Goal: Find specific page/section: Find specific page/section

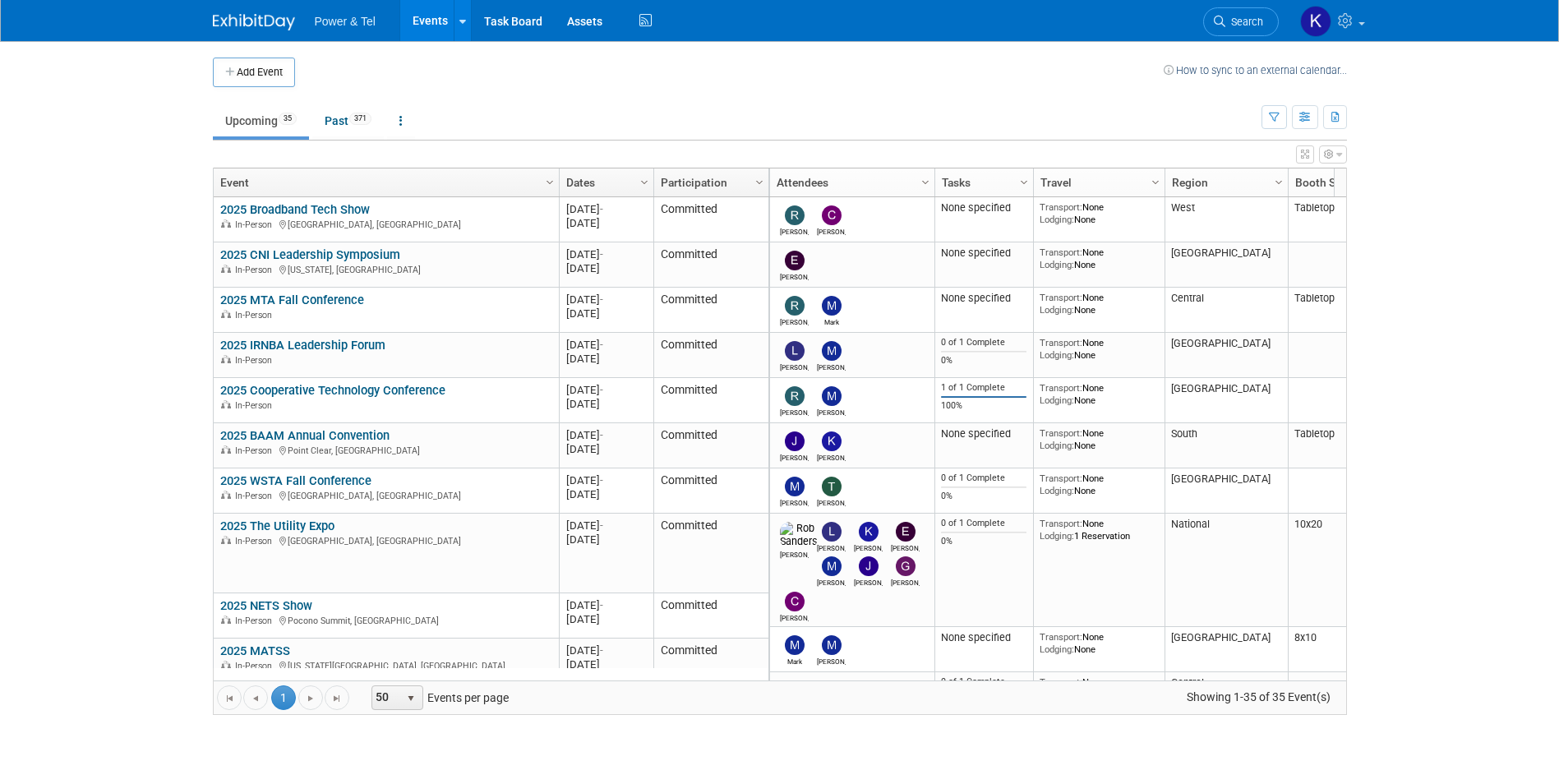
click at [1239, 15] on link "Search" at bounding box center [1241, 22] width 76 height 29
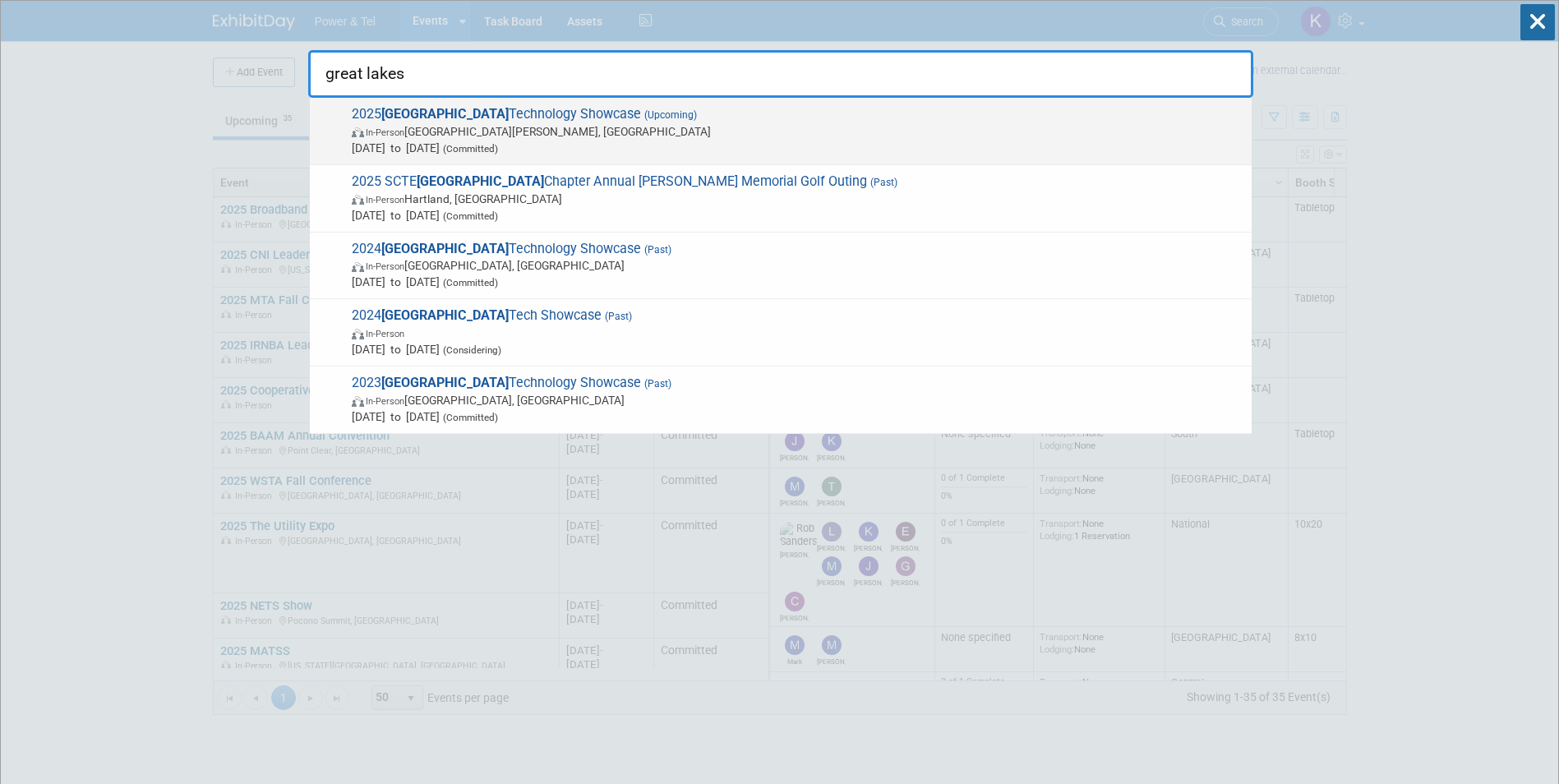
type input "great lakes"
click at [482, 111] on span "2025 Great Lakes Technology Showcase (Upcoming) In-Person [GEOGRAPHIC_DATA][PER…" at bounding box center [795, 131] width 896 height 50
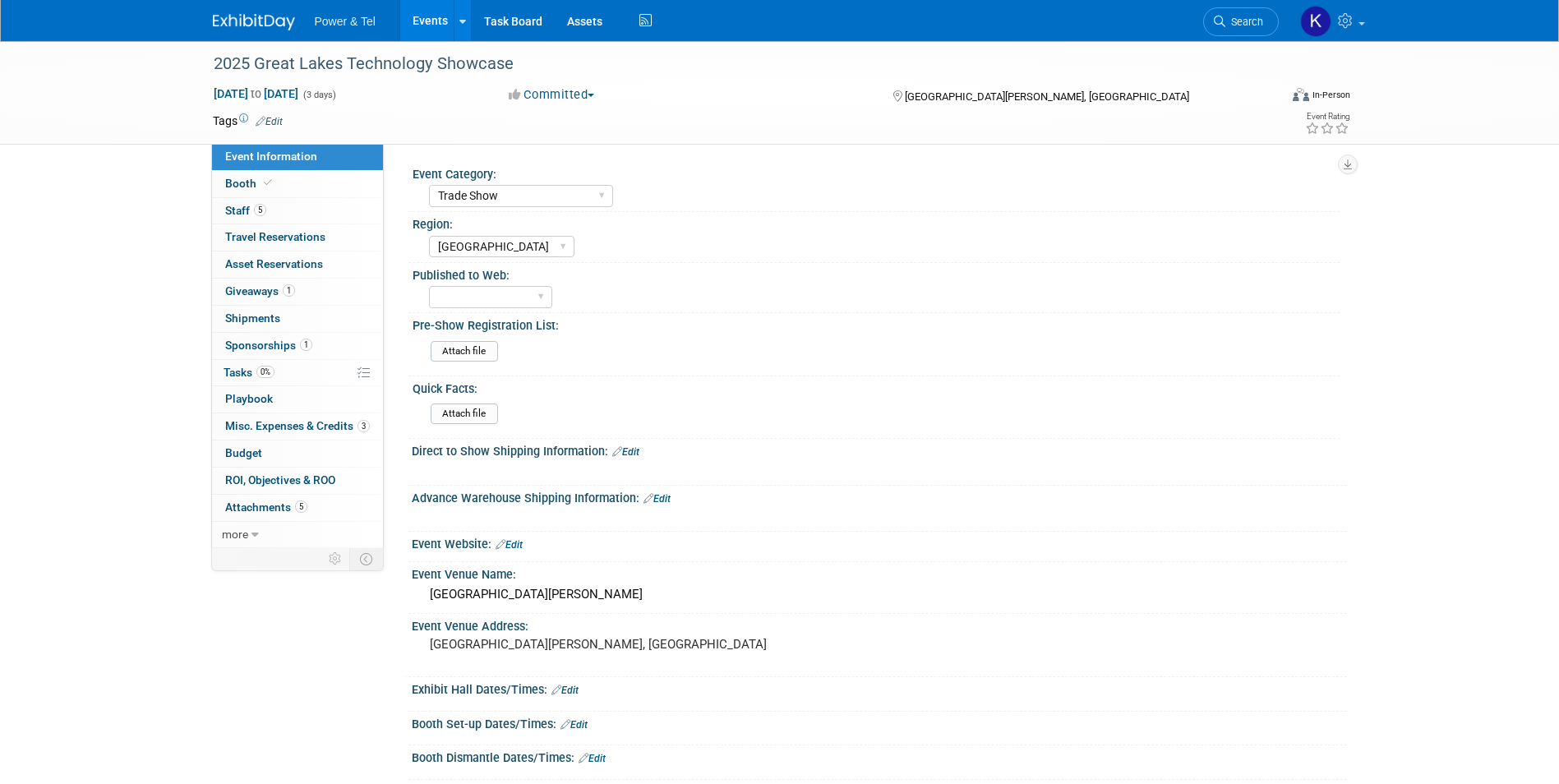
select select "Trade Show"
select select "[GEOGRAPHIC_DATA]"
click at [218, 209] on link "5 Staff 5" at bounding box center [297, 210] width 171 height 26
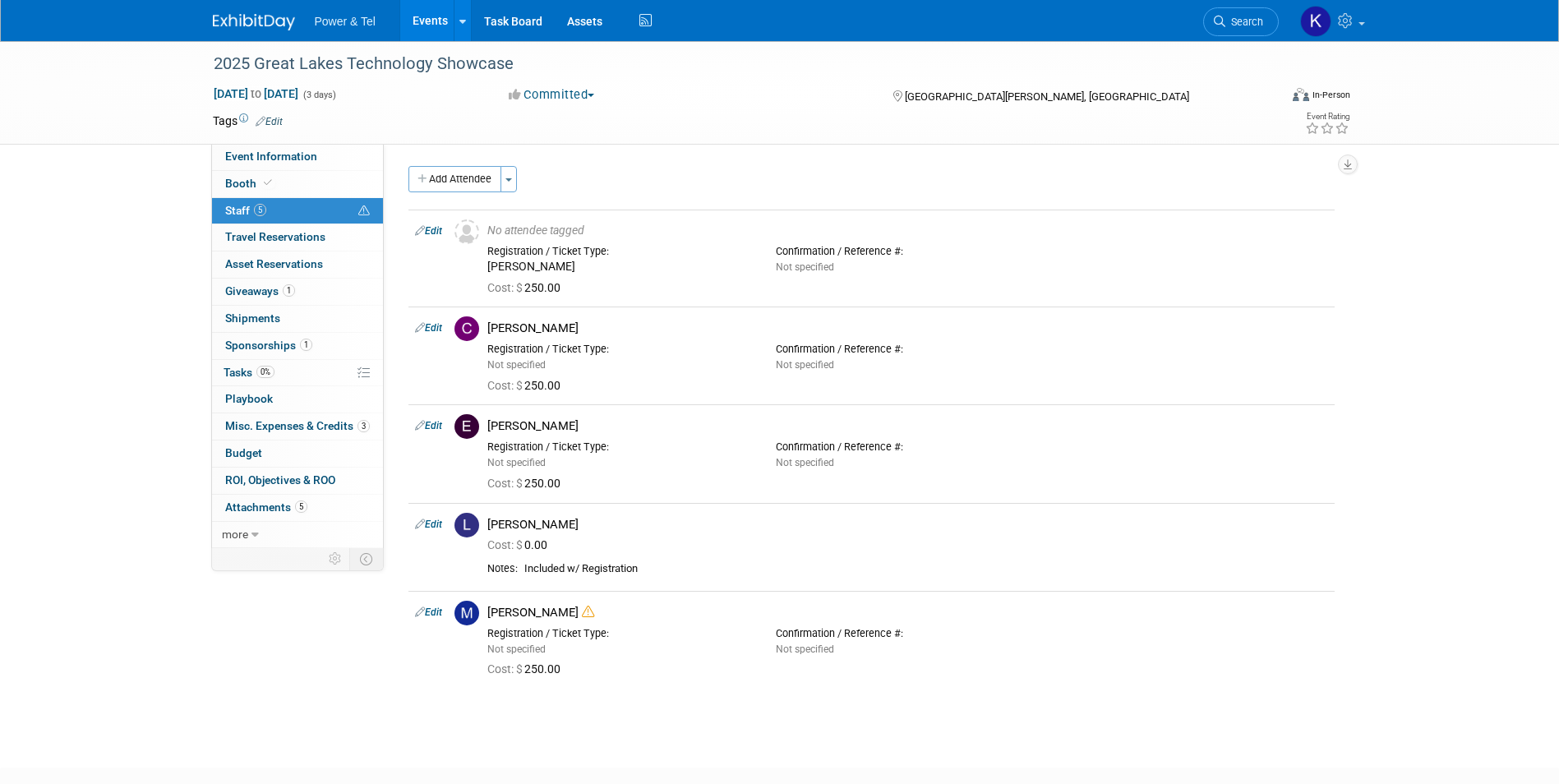
click at [242, 144] on div "2025 Great Lakes Technology Showcase Oct 27, 2025 to Oct 29, 2025 (3 days) Oct …" at bounding box center [780, 93] width 1559 height 103
click at [242, 152] on span "Event Information" at bounding box center [271, 156] width 92 height 13
select select "Trade Show"
select select "[GEOGRAPHIC_DATA]"
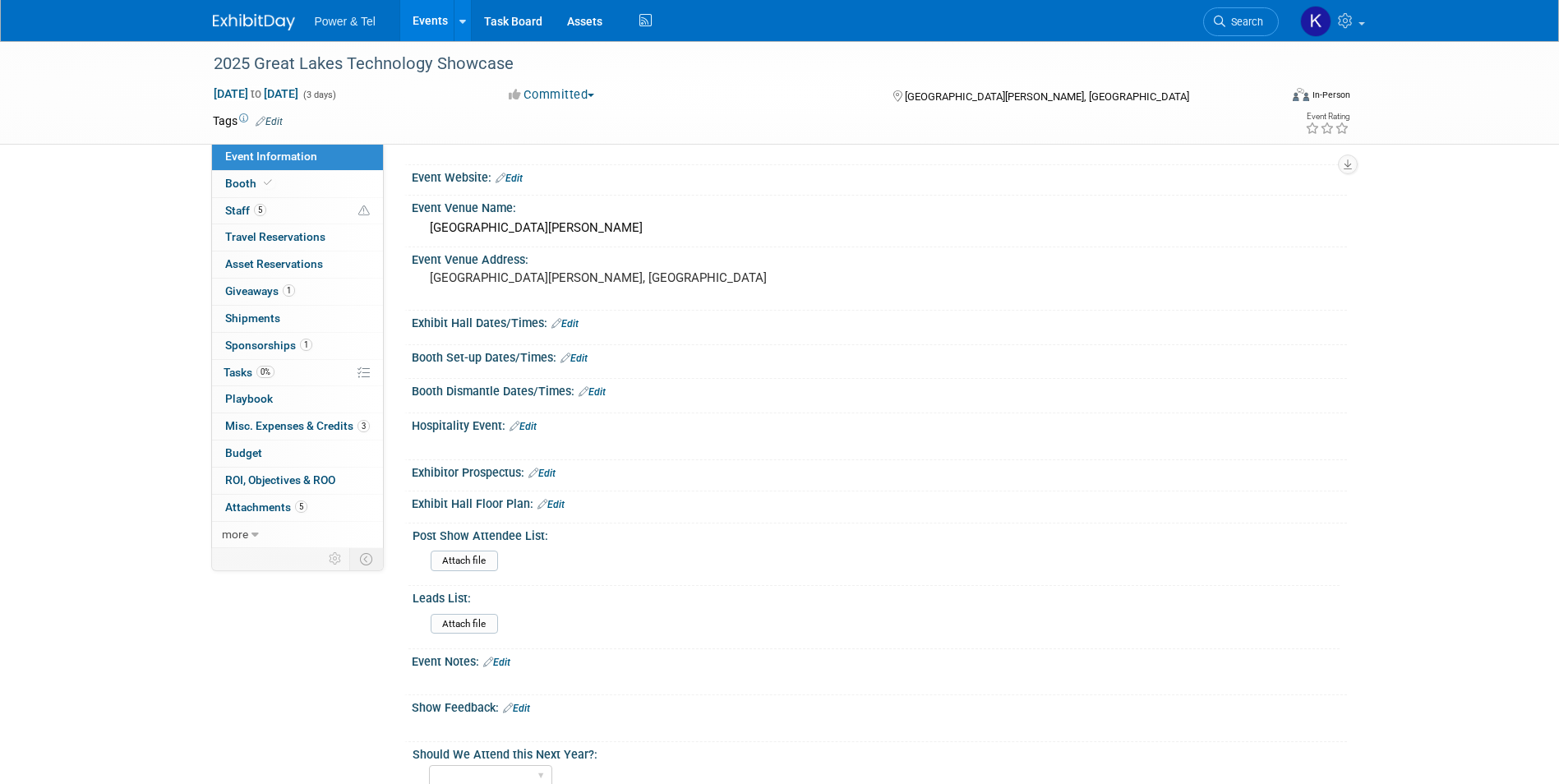
scroll to position [493, 0]
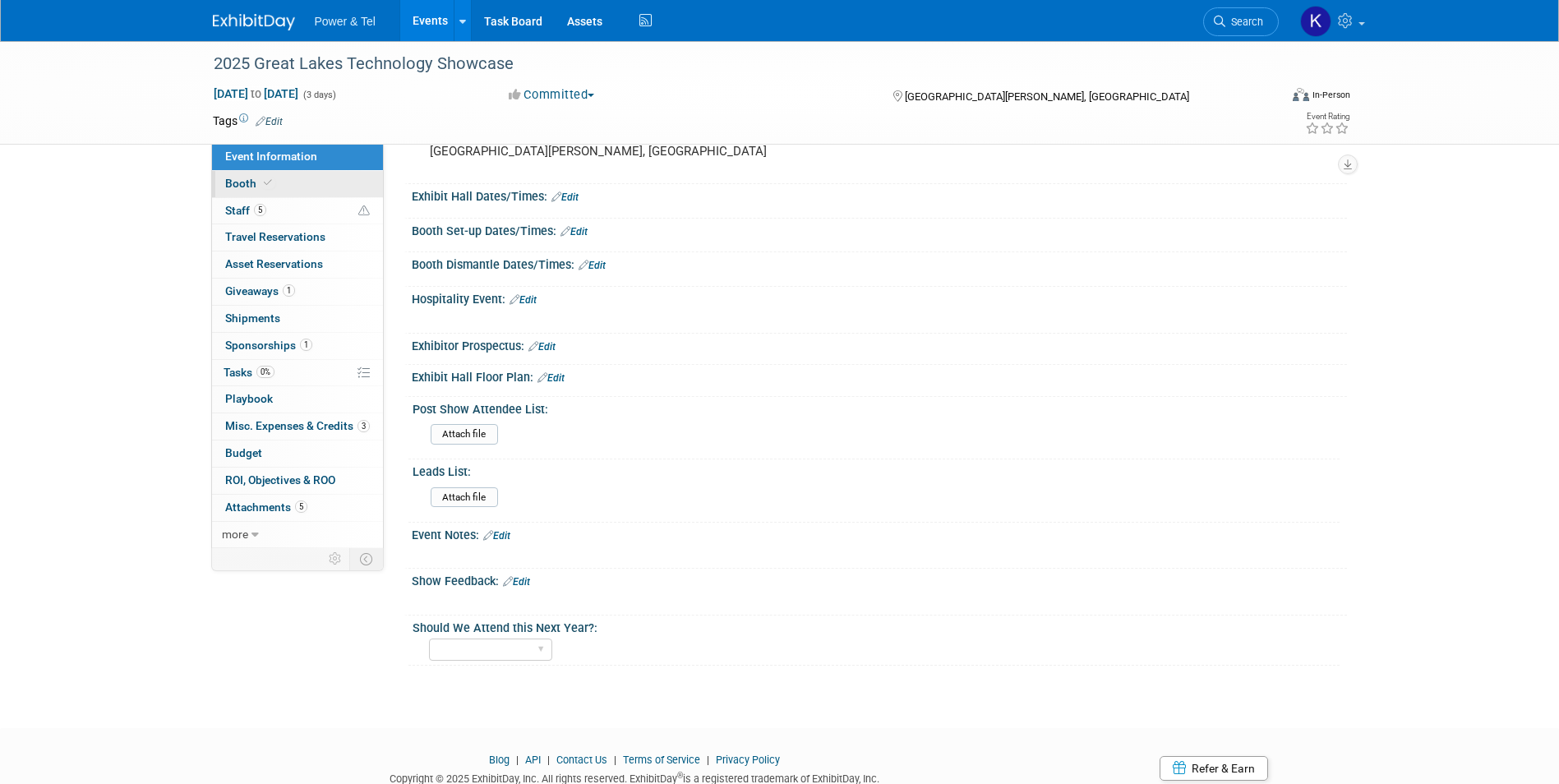
click at [255, 175] on link "Booth" at bounding box center [297, 183] width 171 height 26
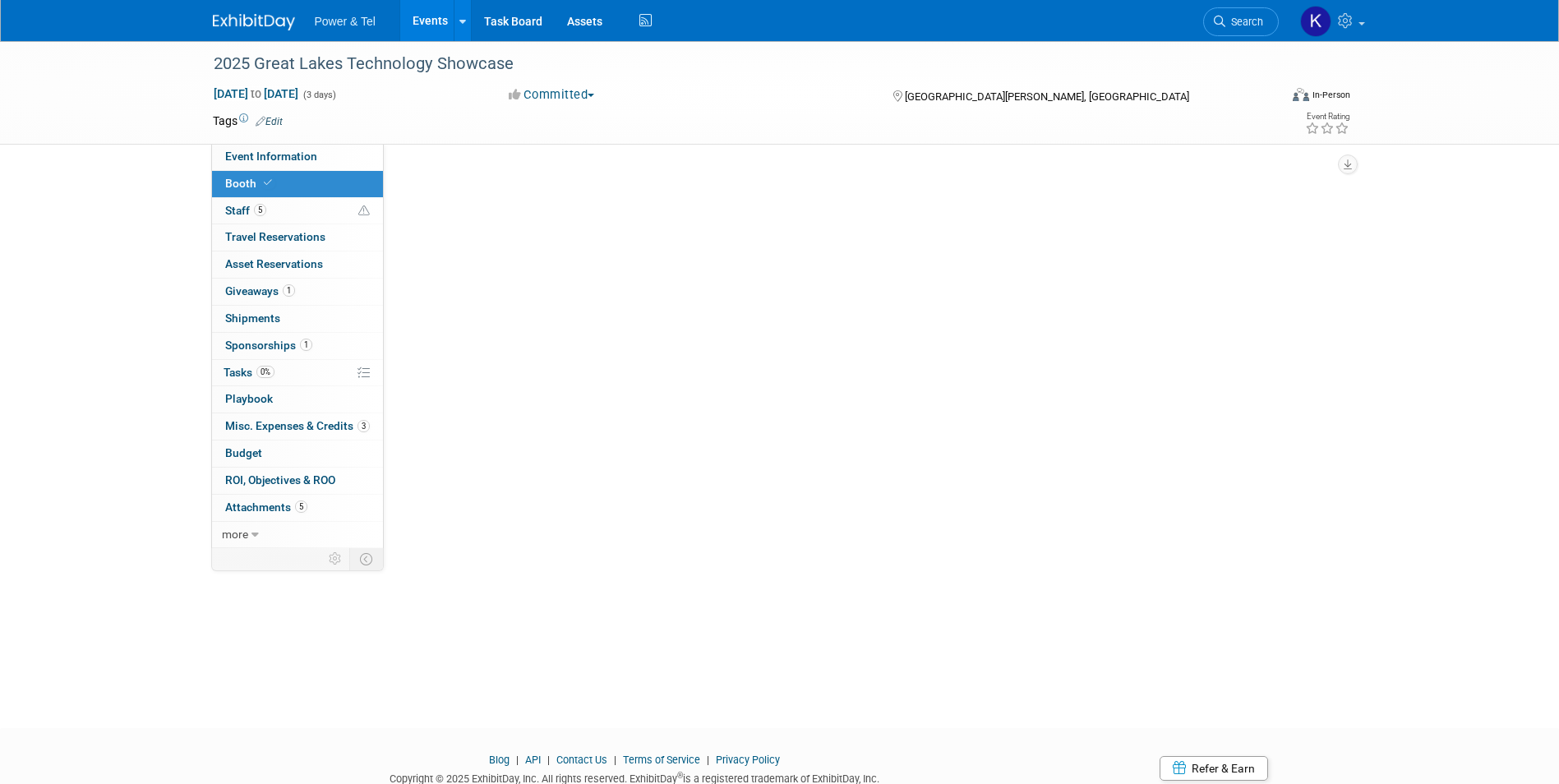
scroll to position [0, 0]
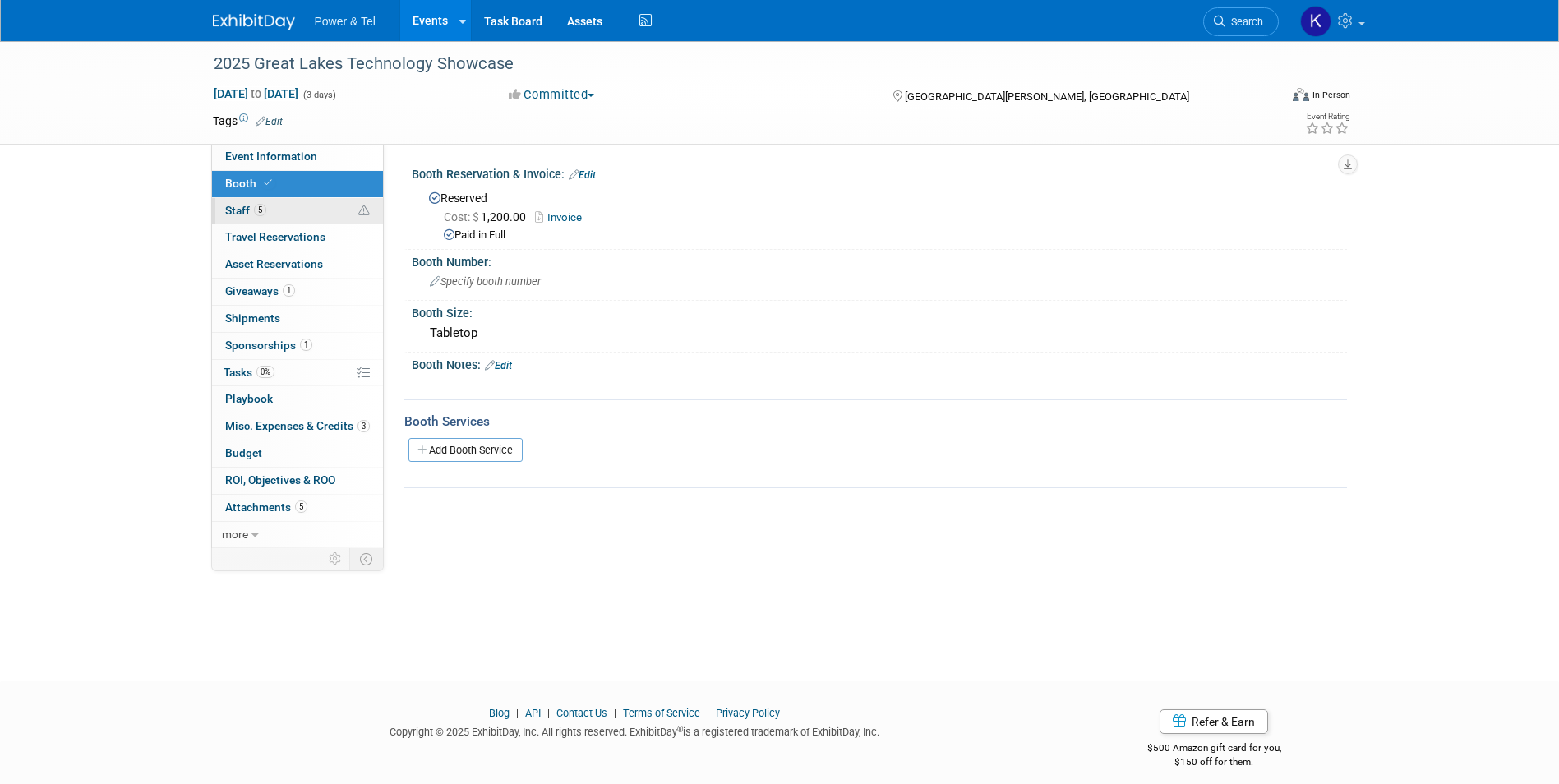
click at [247, 208] on span "Staff 5" at bounding box center [246, 209] width 41 height 13
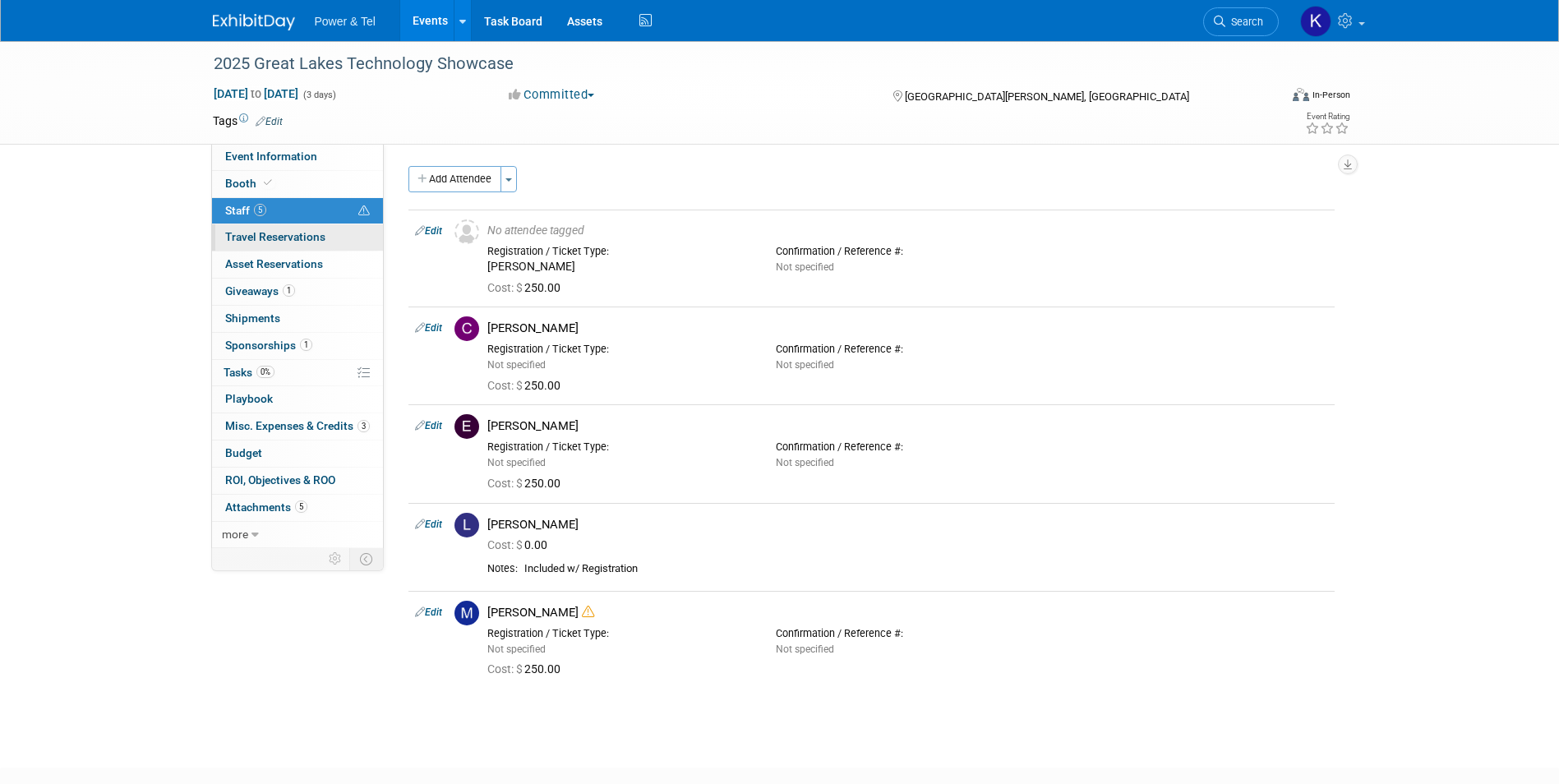
click at [246, 235] on span "Travel Reservations 0" at bounding box center [275, 236] width 100 height 13
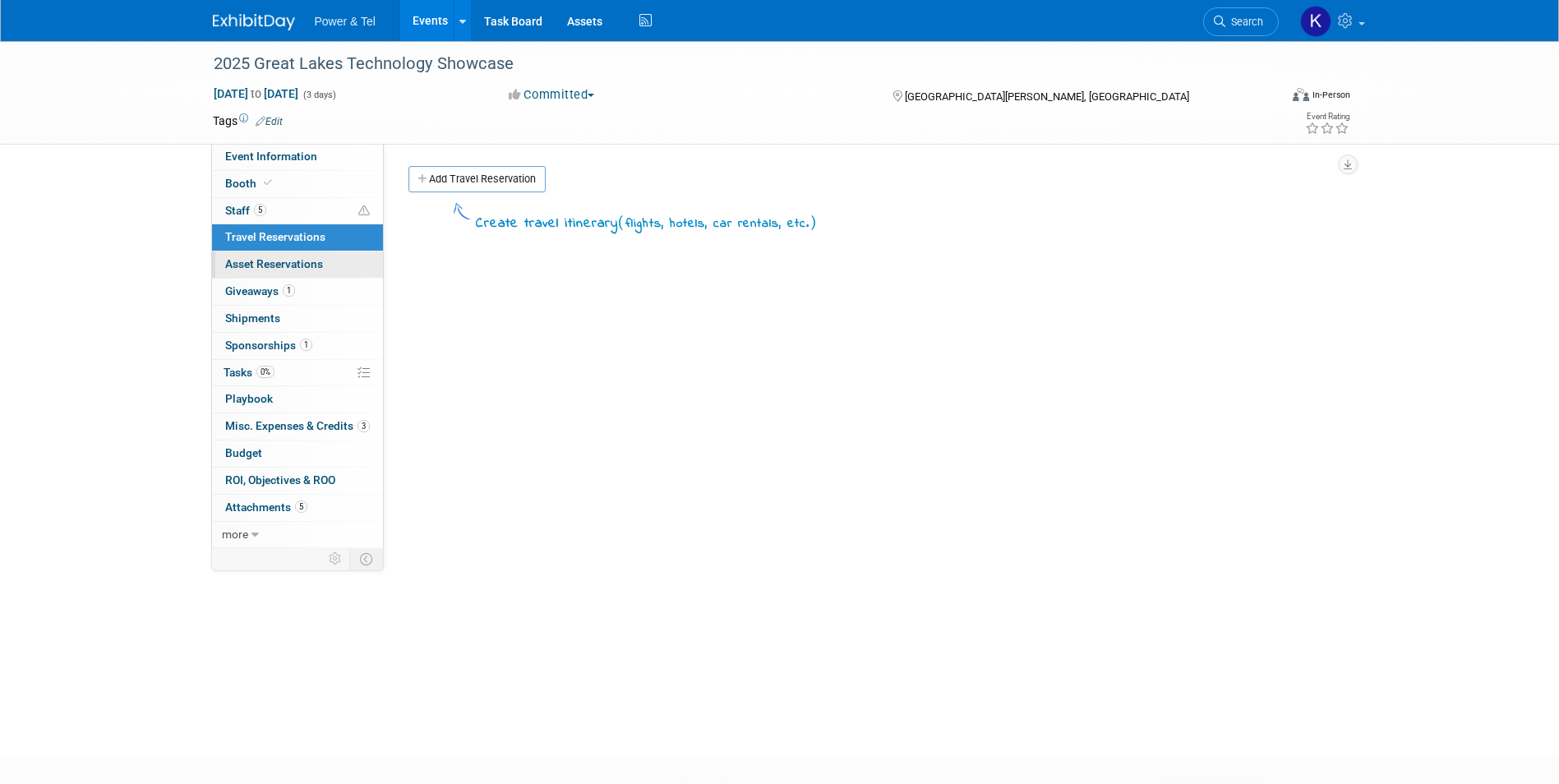
click at [245, 271] on link "0 Asset Reservations 0" at bounding box center [297, 264] width 171 height 26
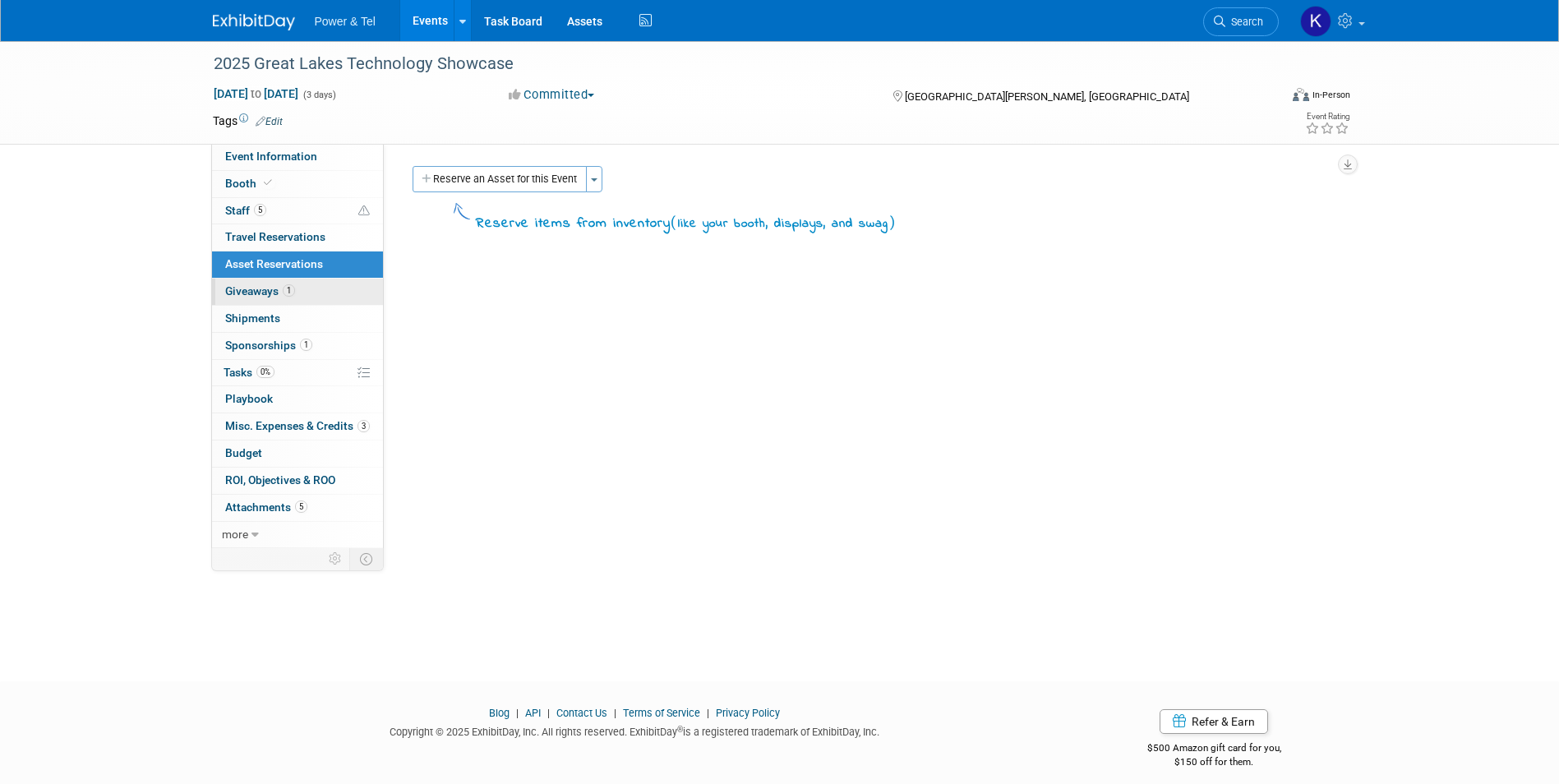
click at [245, 297] on span "Giveaways 1" at bounding box center [260, 290] width 70 height 13
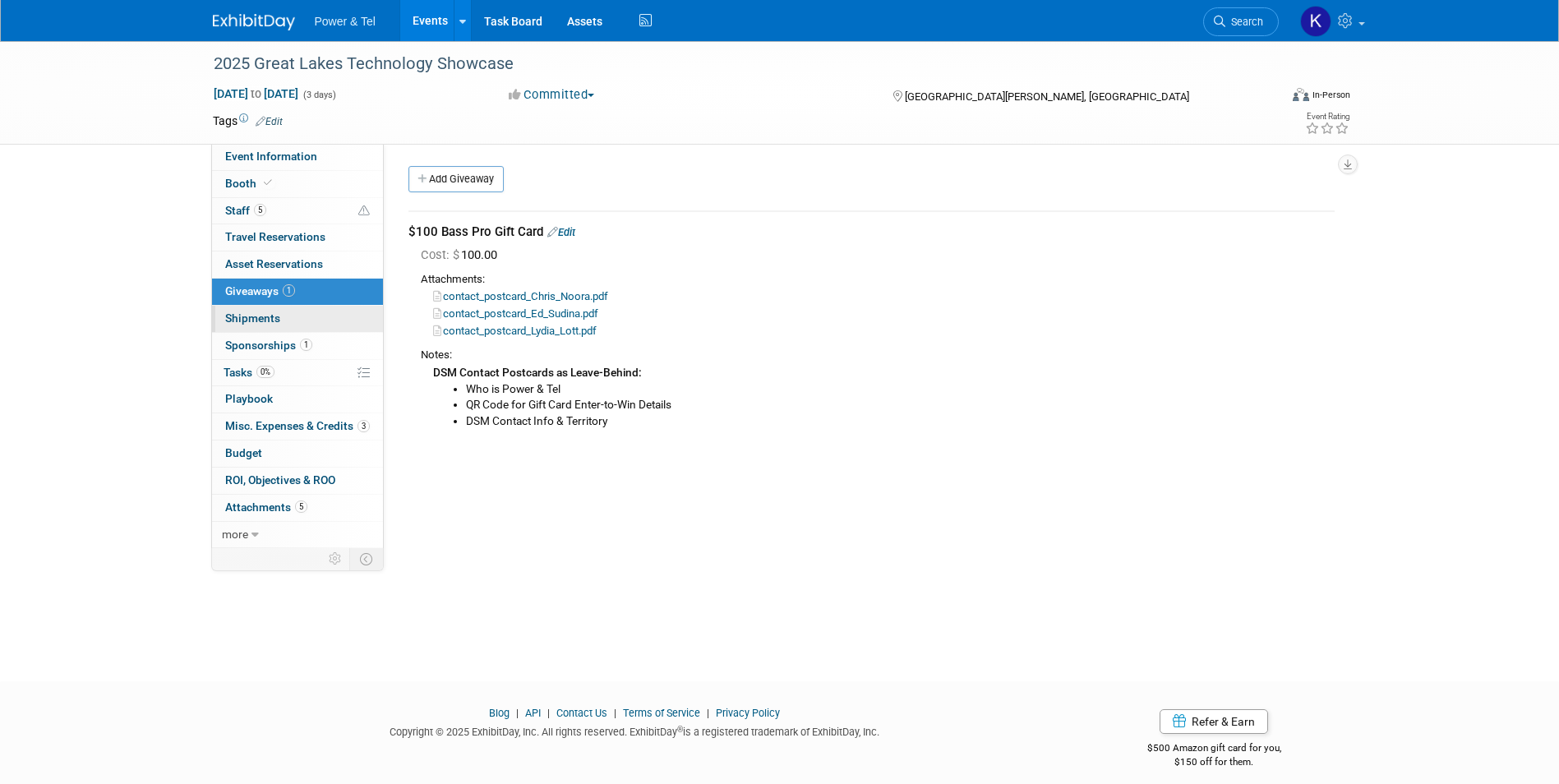
click at [245, 317] on span "Shipments 0" at bounding box center [252, 317] width 56 height 13
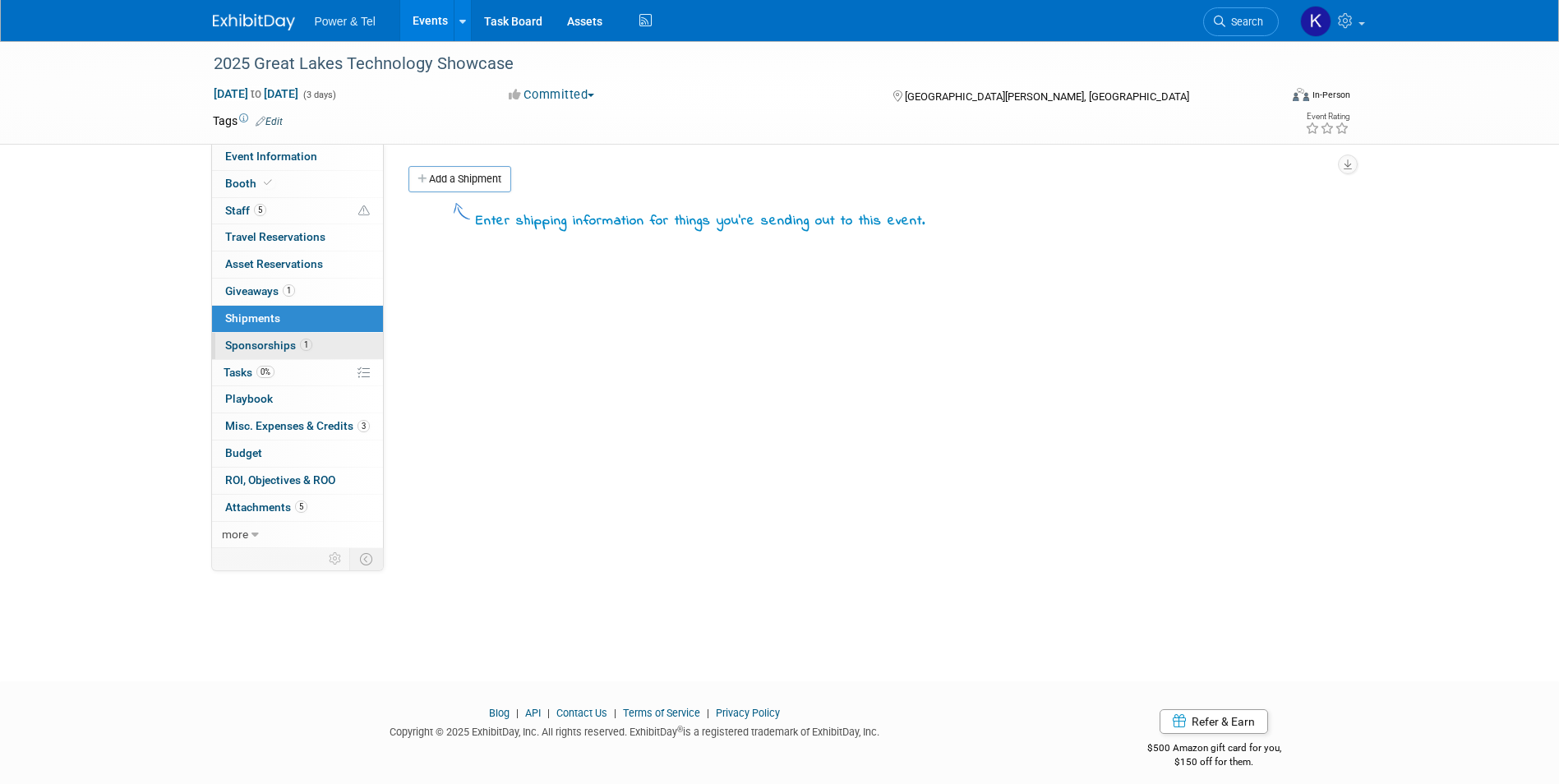
click at [249, 338] on link "1 Sponsorships 1" at bounding box center [297, 346] width 171 height 26
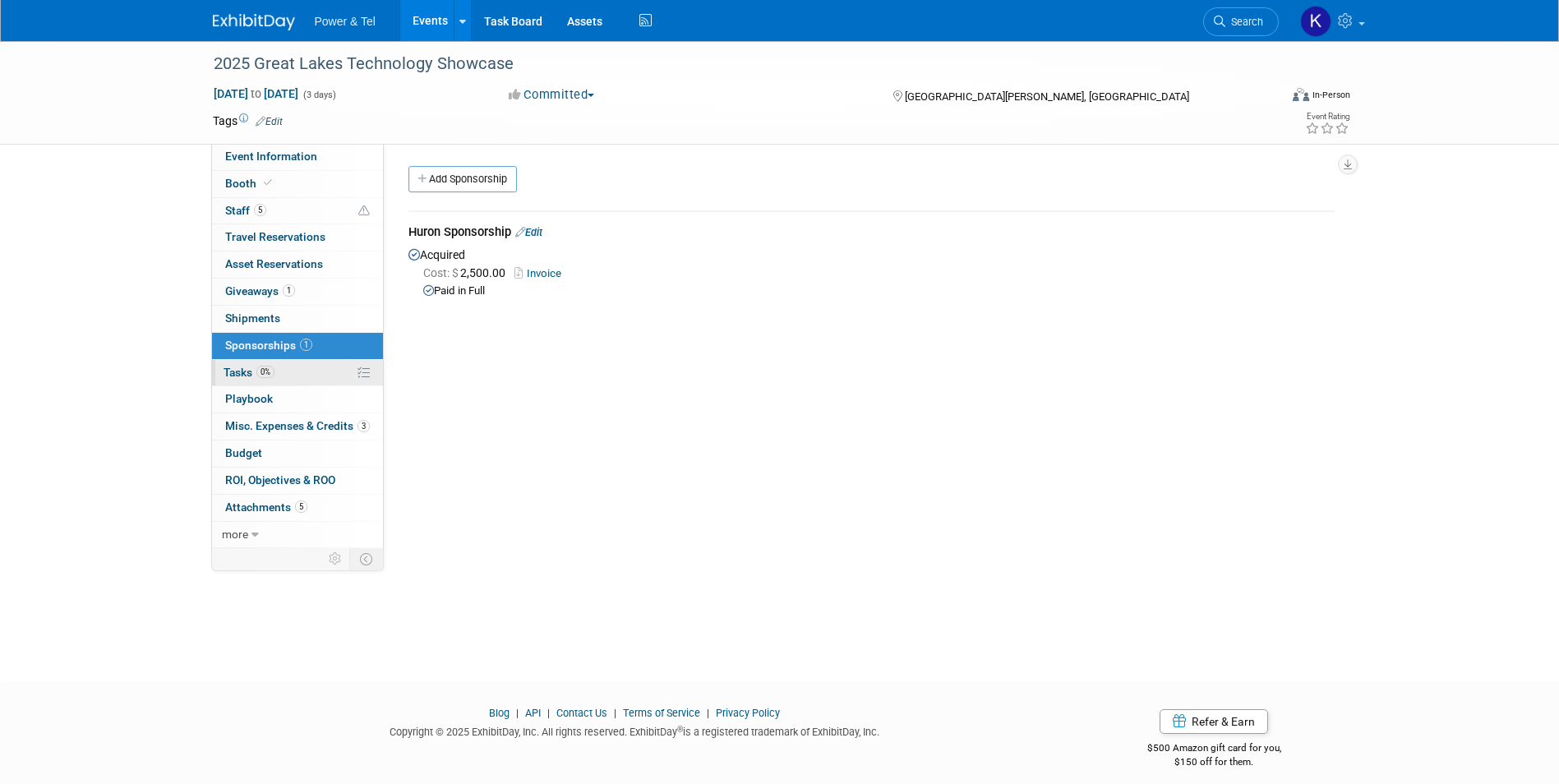
click at [249, 381] on link "0% Tasks 0%" at bounding box center [297, 372] width 171 height 26
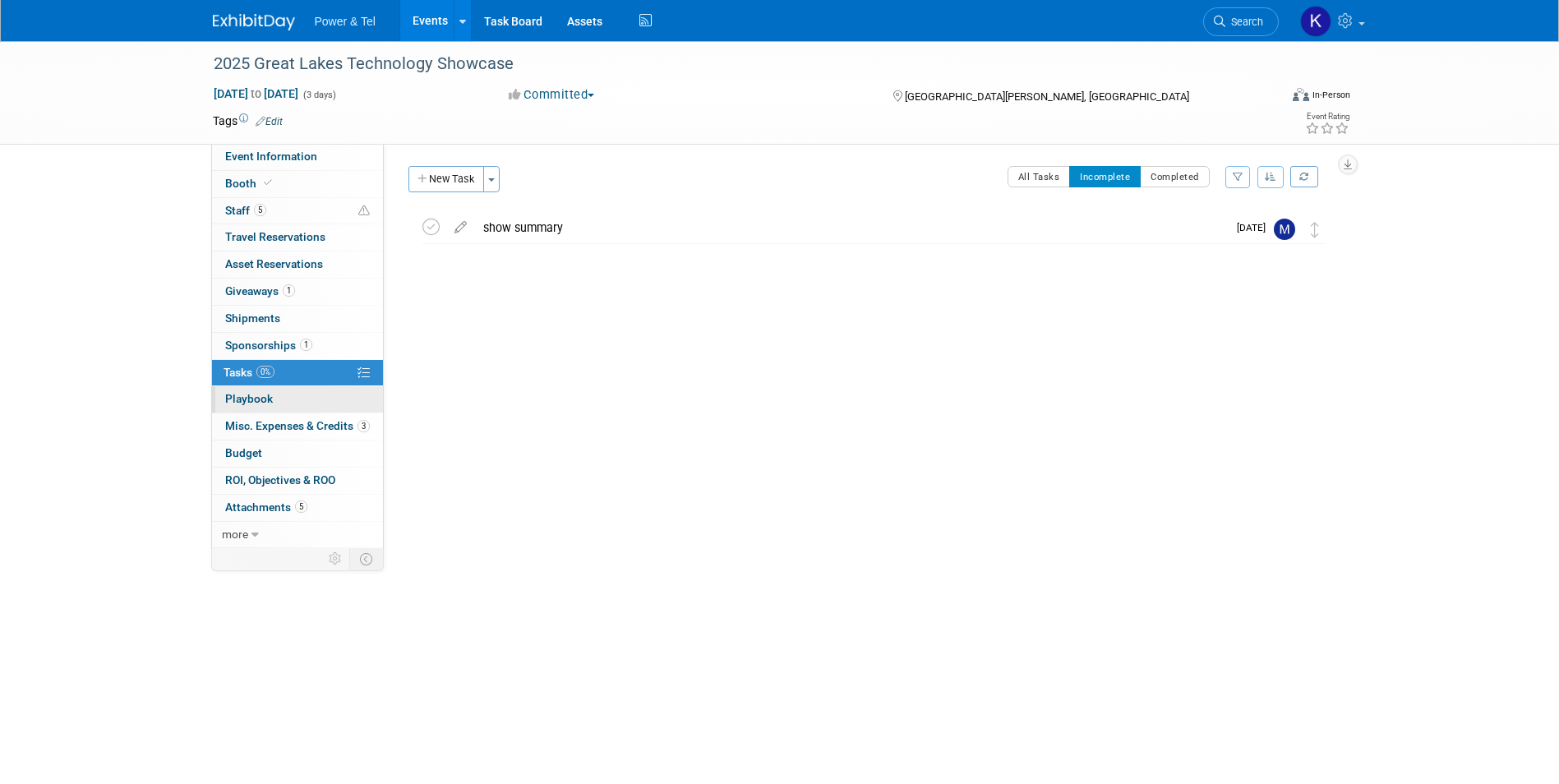
click at [247, 404] on span "Playbook 0" at bounding box center [248, 397] width 48 height 13
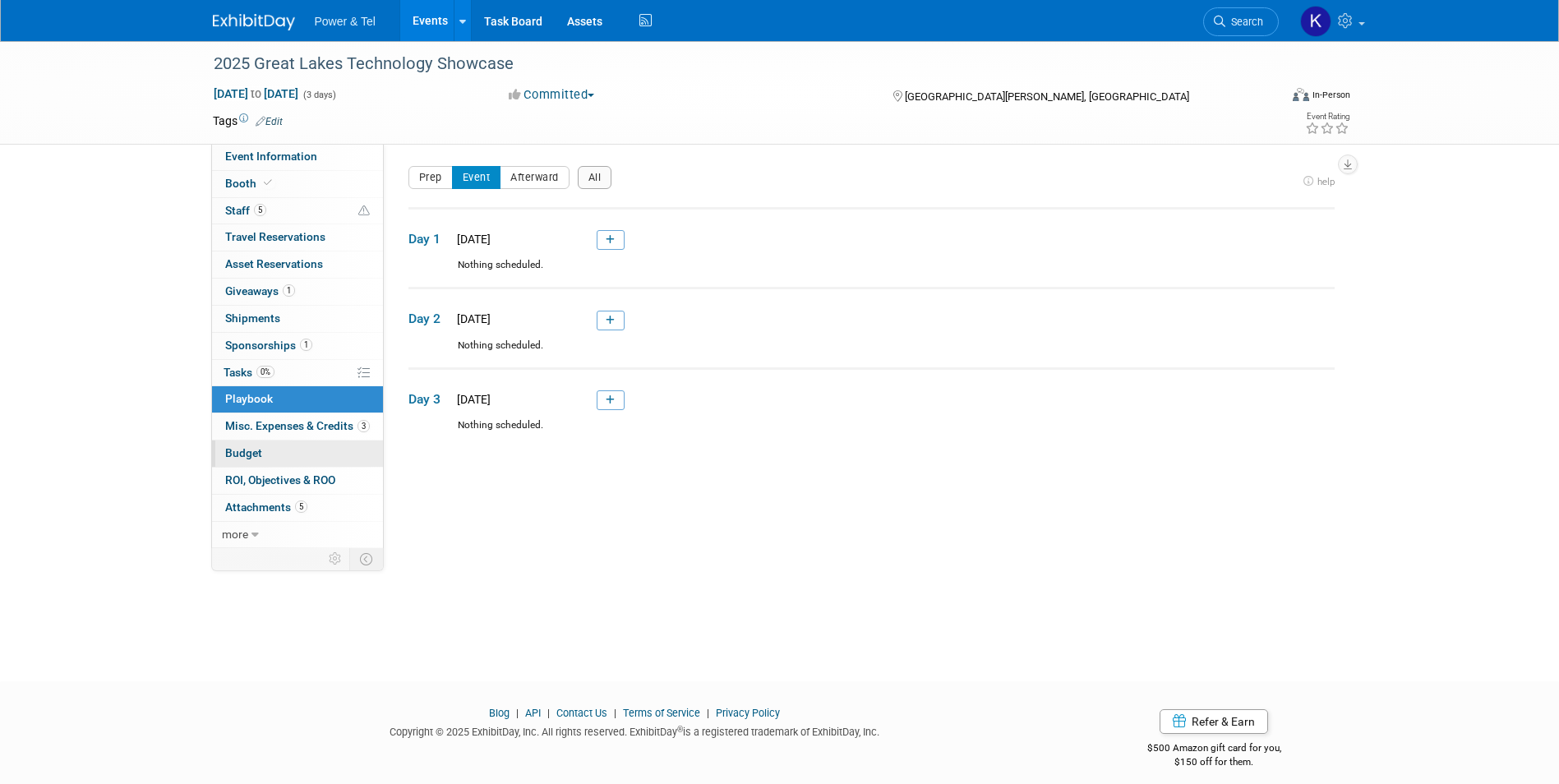
drag, startPoint x: 175, startPoint y: 495, endPoint x: 211, endPoint y: 442, distance: 64.1
click at [167, 479] on div "2025 Great Lakes Technology Showcase Oct 27, 2025 to Oct 29, 2025 (3 days) Oct …" at bounding box center [780, 346] width 1559 height 611
click at [240, 435] on link "3 Misc. Expenses & Credits 3" at bounding box center [297, 426] width 171 height 26
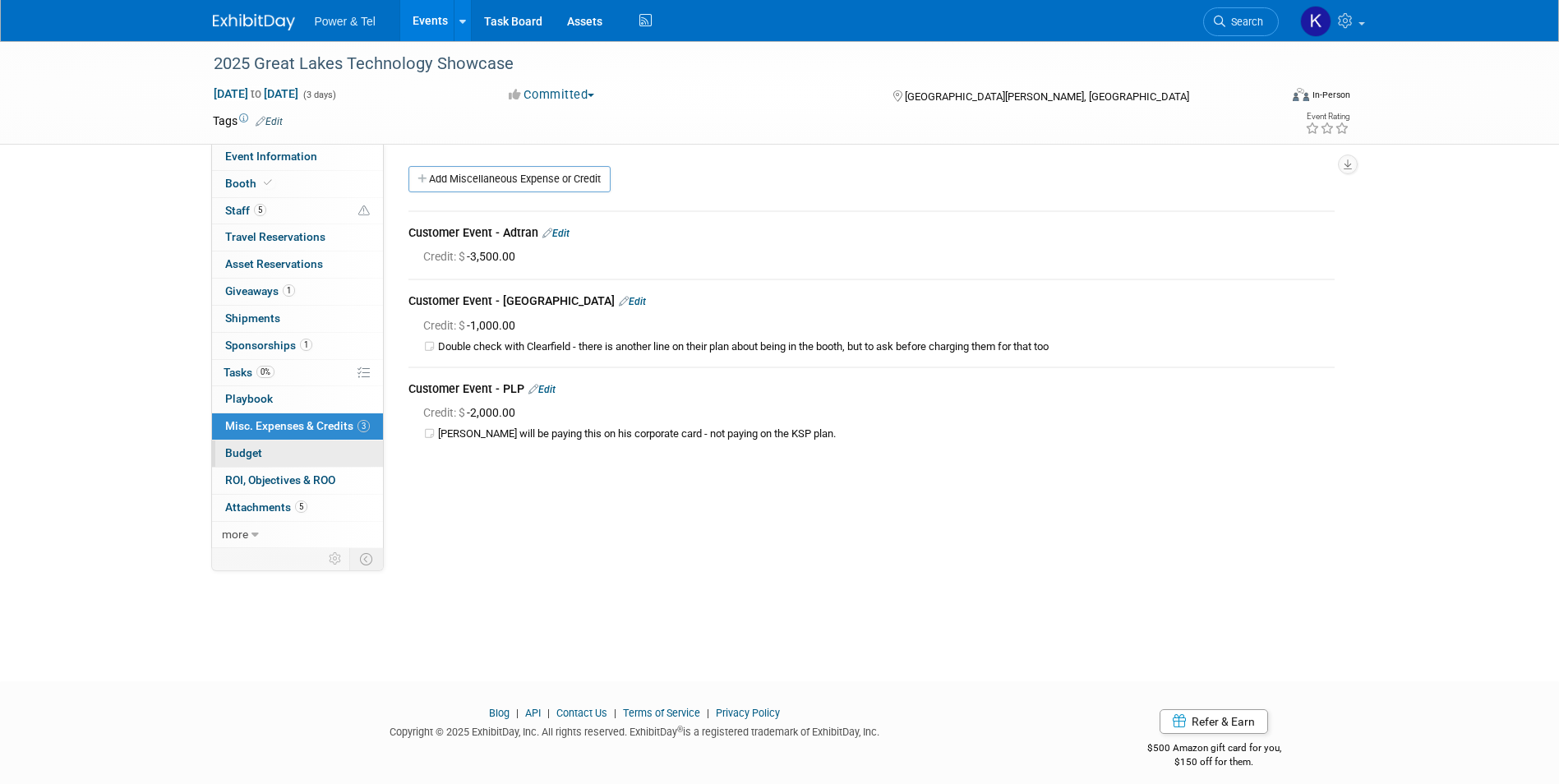
click at [258, 452] on span "Budget" at bounding box center [244, 452] width 37 height 13
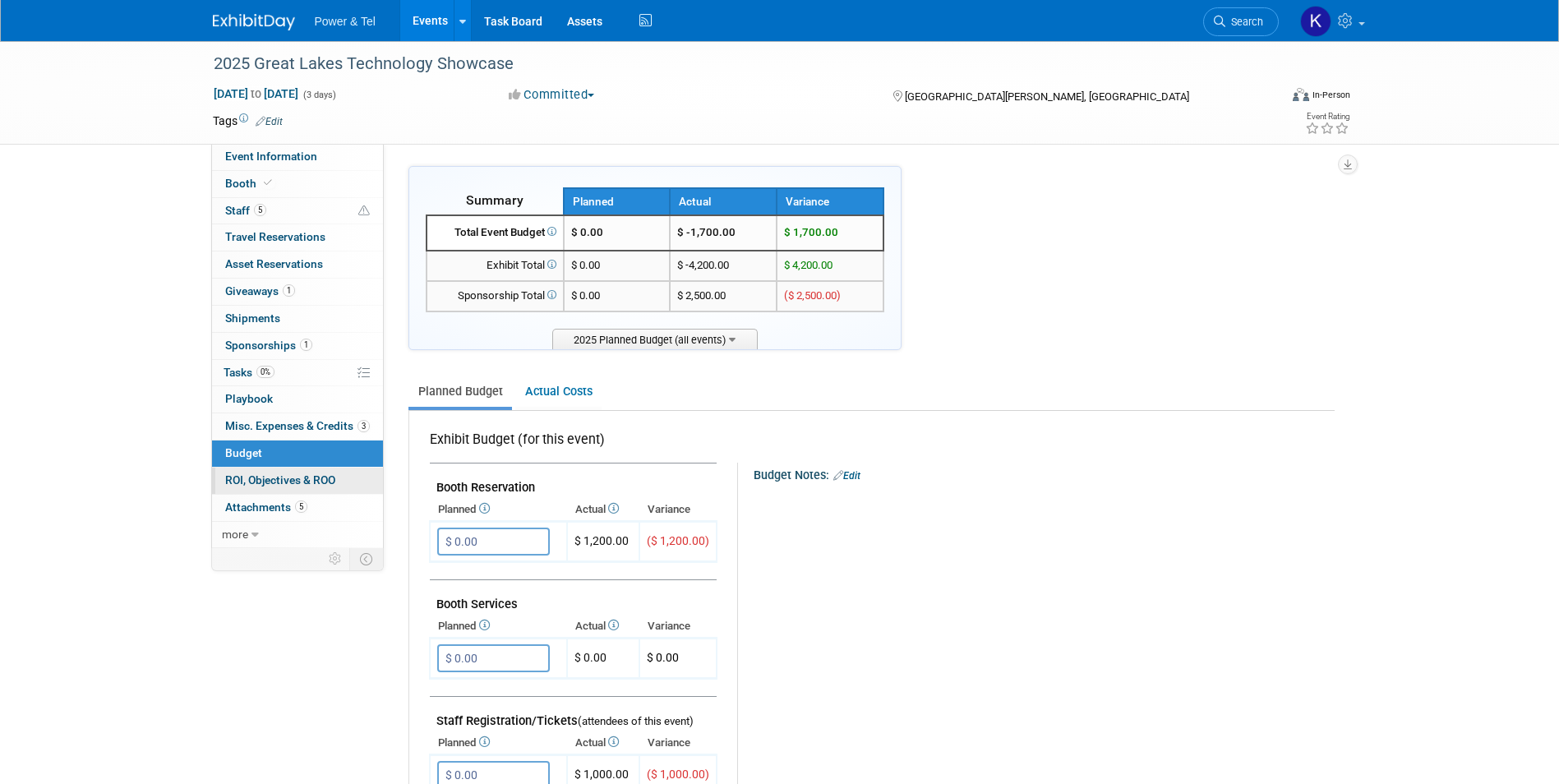
click at [252, 475] on span "ROI, Objectives & ROO 0" at bounding box center [280, 479] width 110 height 13
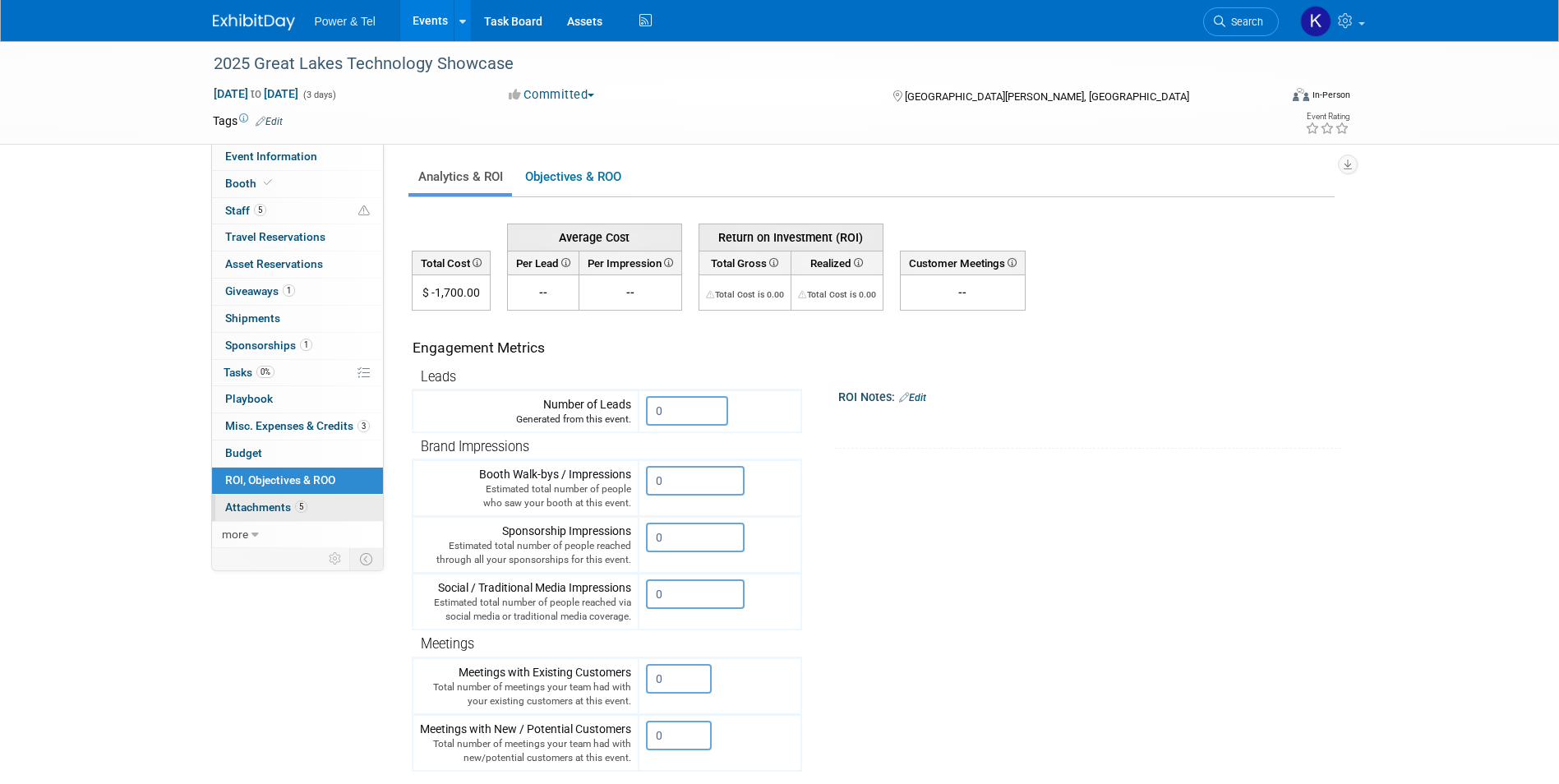
click at [256, 508] on span "Attachments 5" at bounding box center [266, 506] width 82 height 13
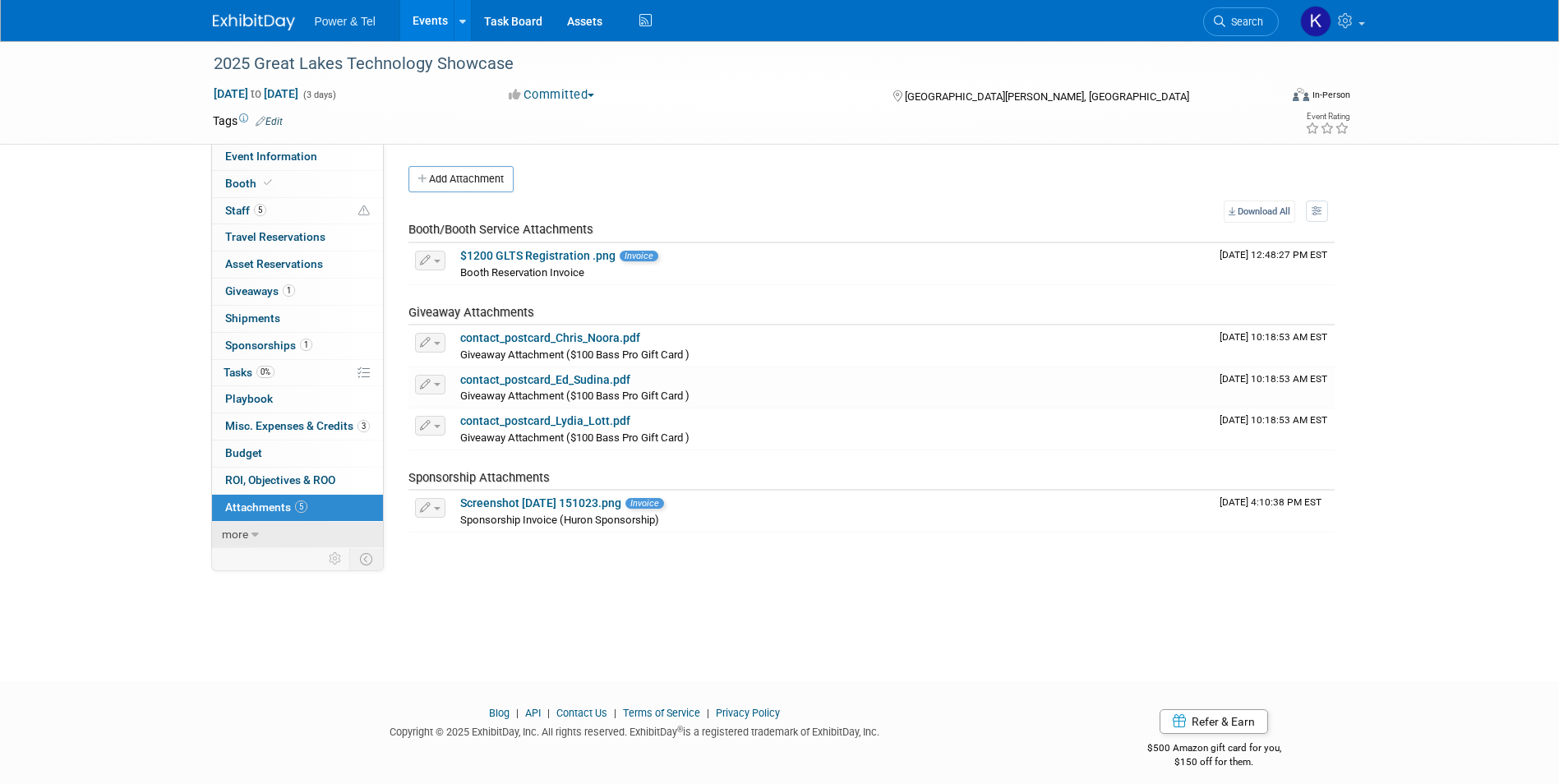
click at [247, 534] on span "more" at bounding box center [235, 534] width 26 height 13
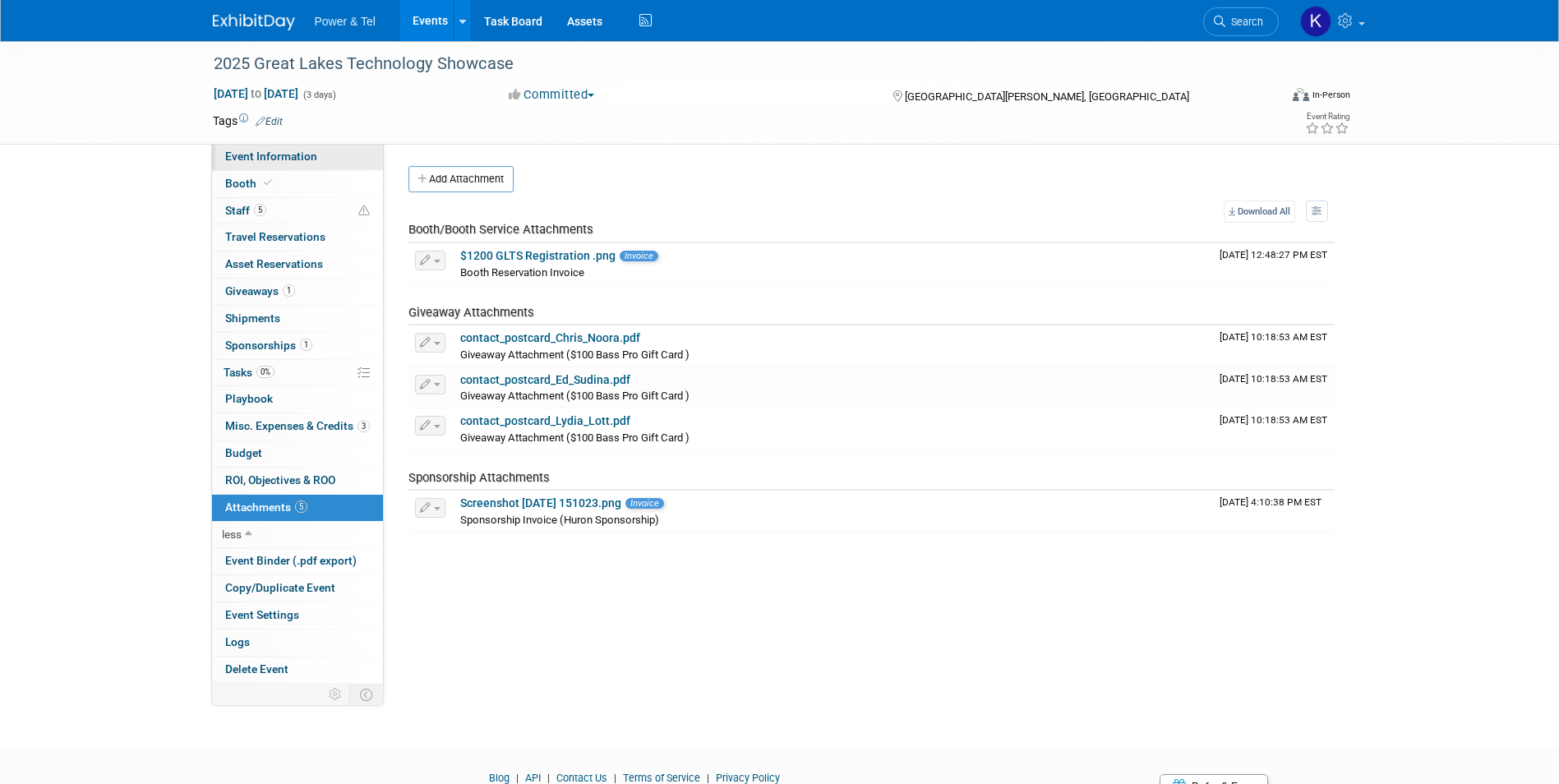
click at [244, 155] on span "Event Information" at bounding box center [271, 156] width 92 height 13
select select "Trade Show"
select select "[GEOGRAPHIC_DATA]"
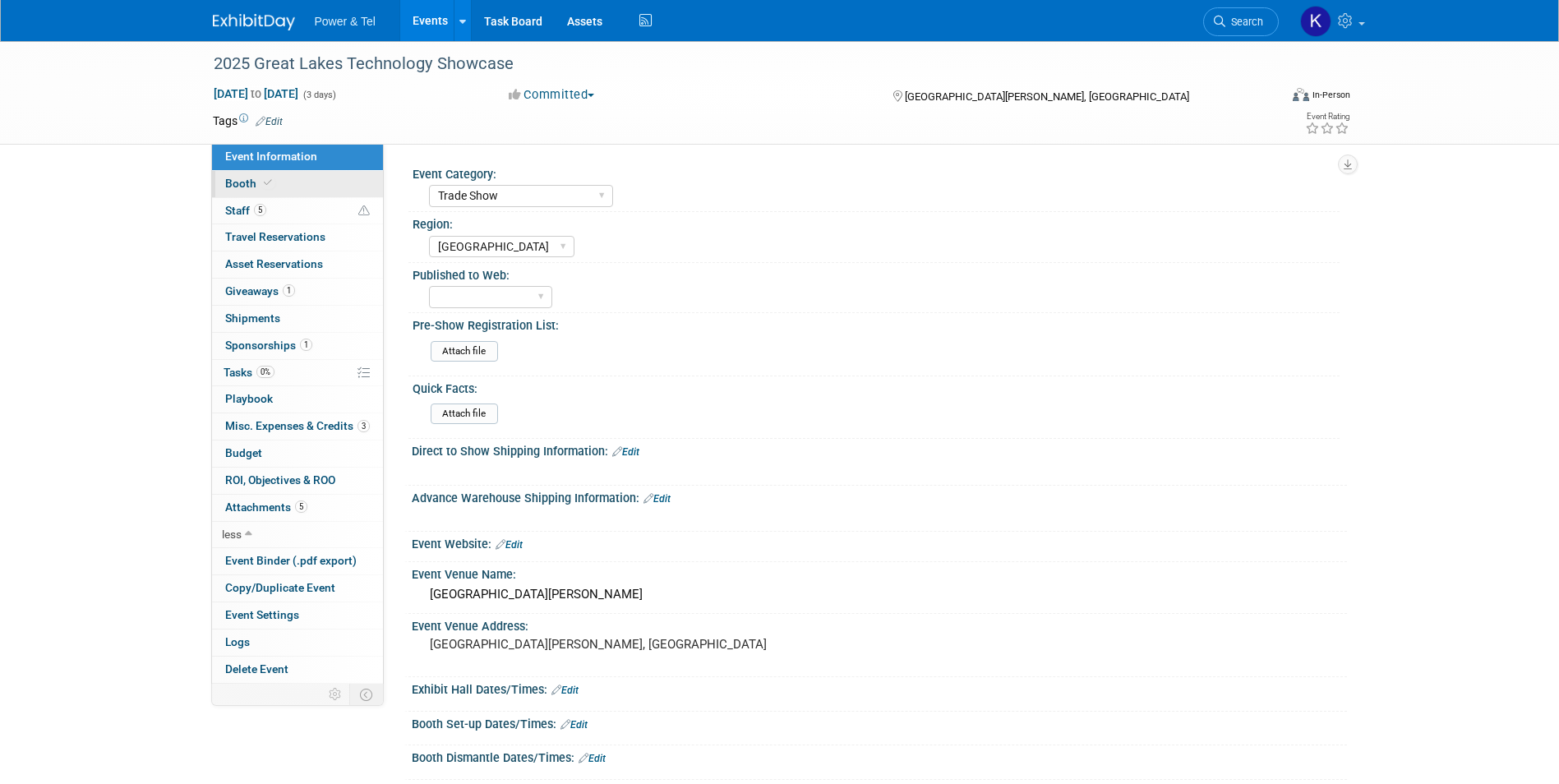
click at [234, 188] on span "Booth" at bounding box center [249, 182] width 50 height 13
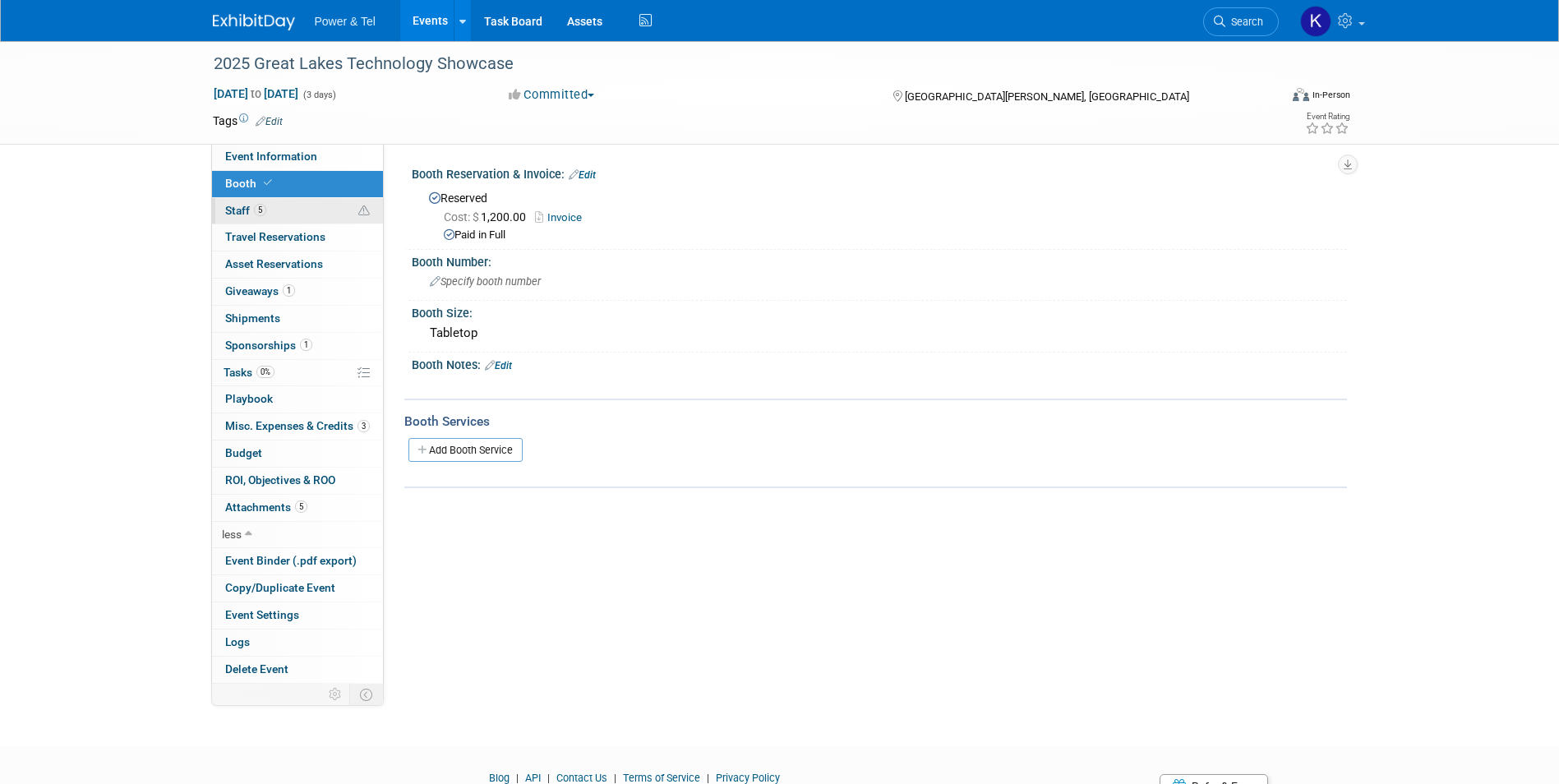
click at [236, 202] on link "5 Staff 5" at bounding box center [297, 210] width 171 height 26
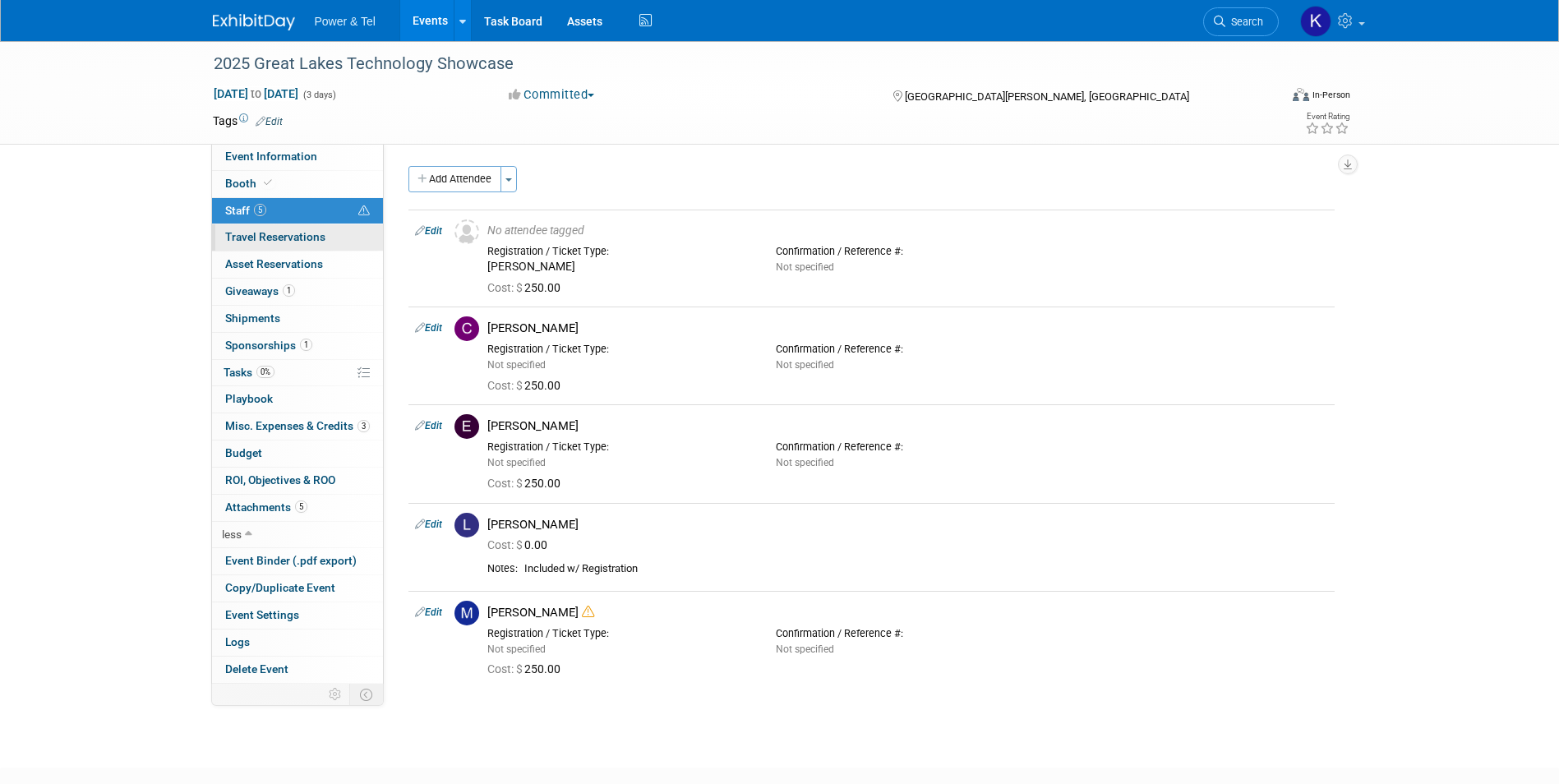
click at [276, 239] on span "Travel Reservations 0" at bounding box center [275, 236] width 100 height 13
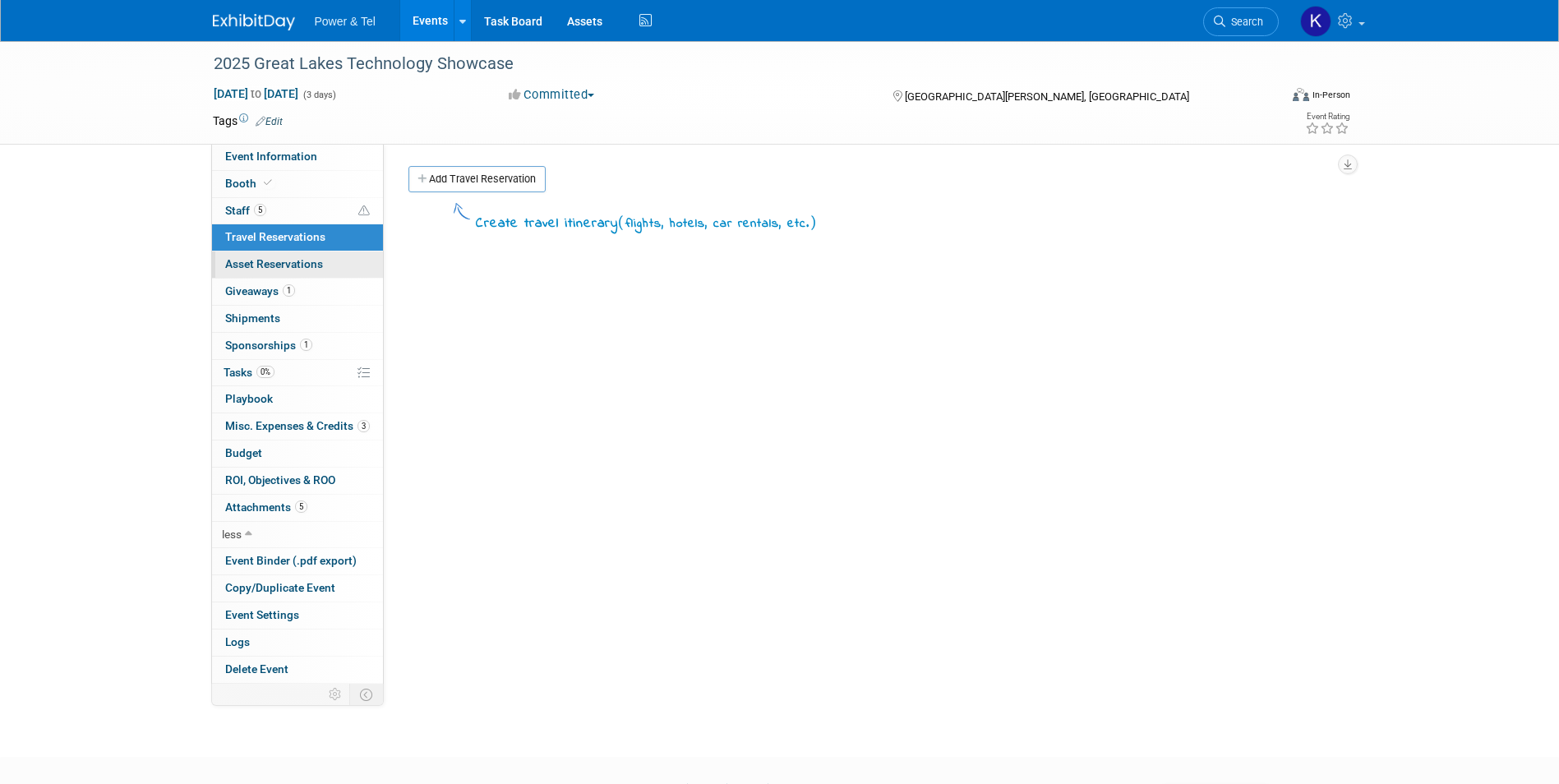
click at [271, 262] on span "Asset Reservations 0" at bounding box center [274, 263] width 97 height 13
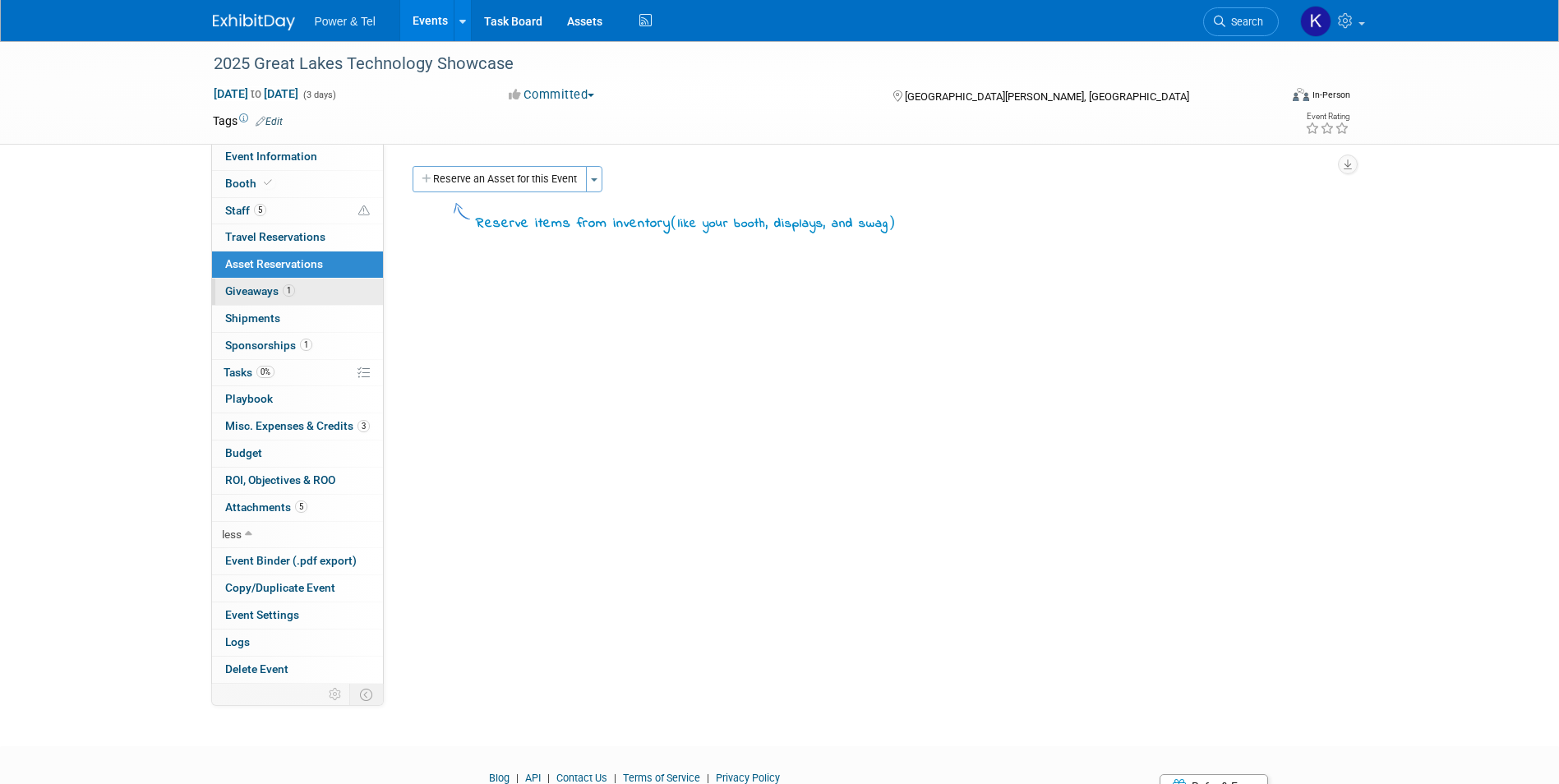
click at [265, 284] on span "Giveaways 1" at bounding box center [260, 290] width 70 height 13
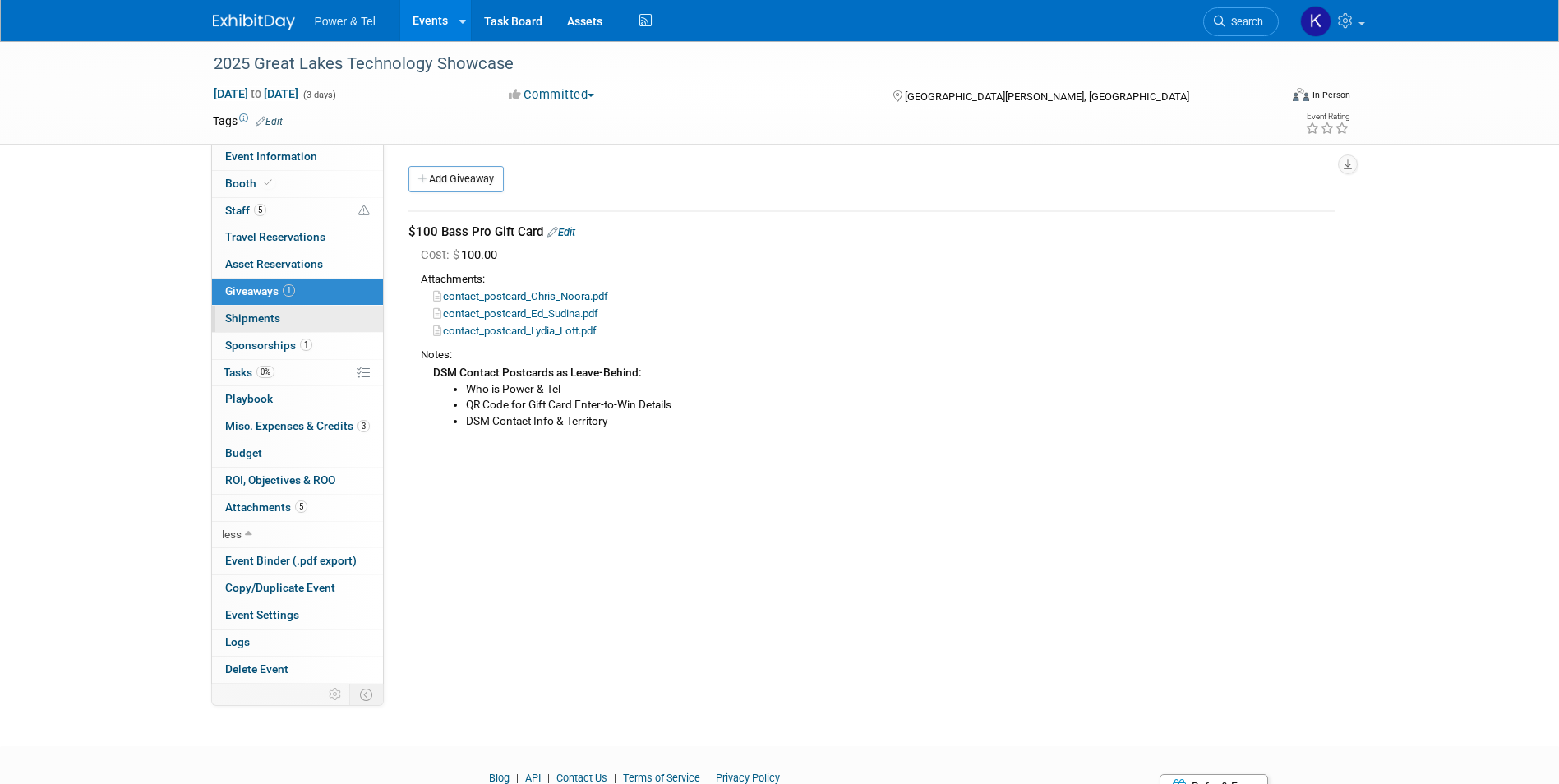
click at [262, 318] on span "Shipments 0" at bounding box center [252, 317] width 56 height 13
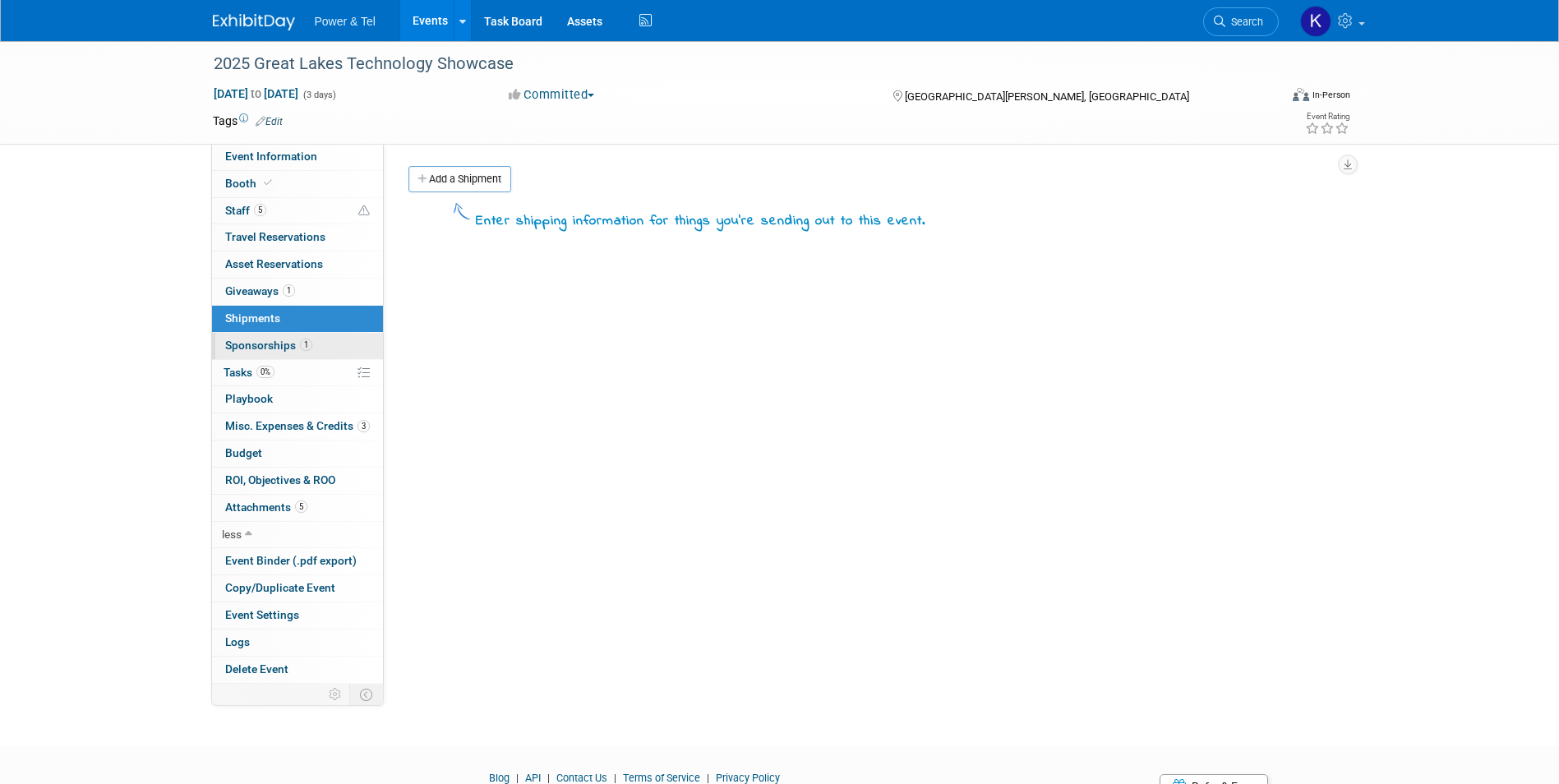
click at [263, 353] on link "1 Sponsorships 1" at bounding box center [297, 346] width 171 height 26
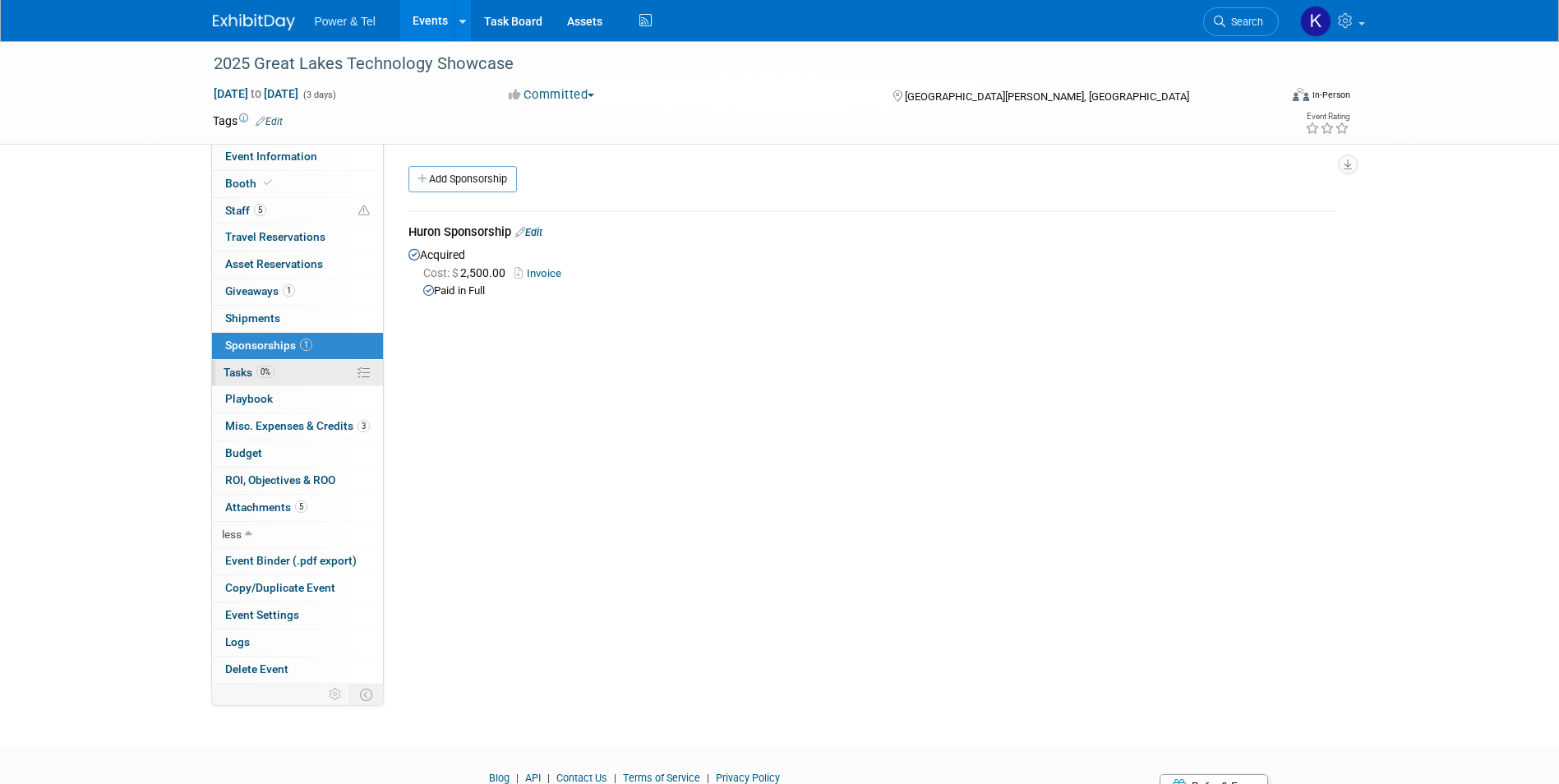
click at [237, 370] on span "Tasks 0%" at bounding box center [248, 371] width 51 height 13
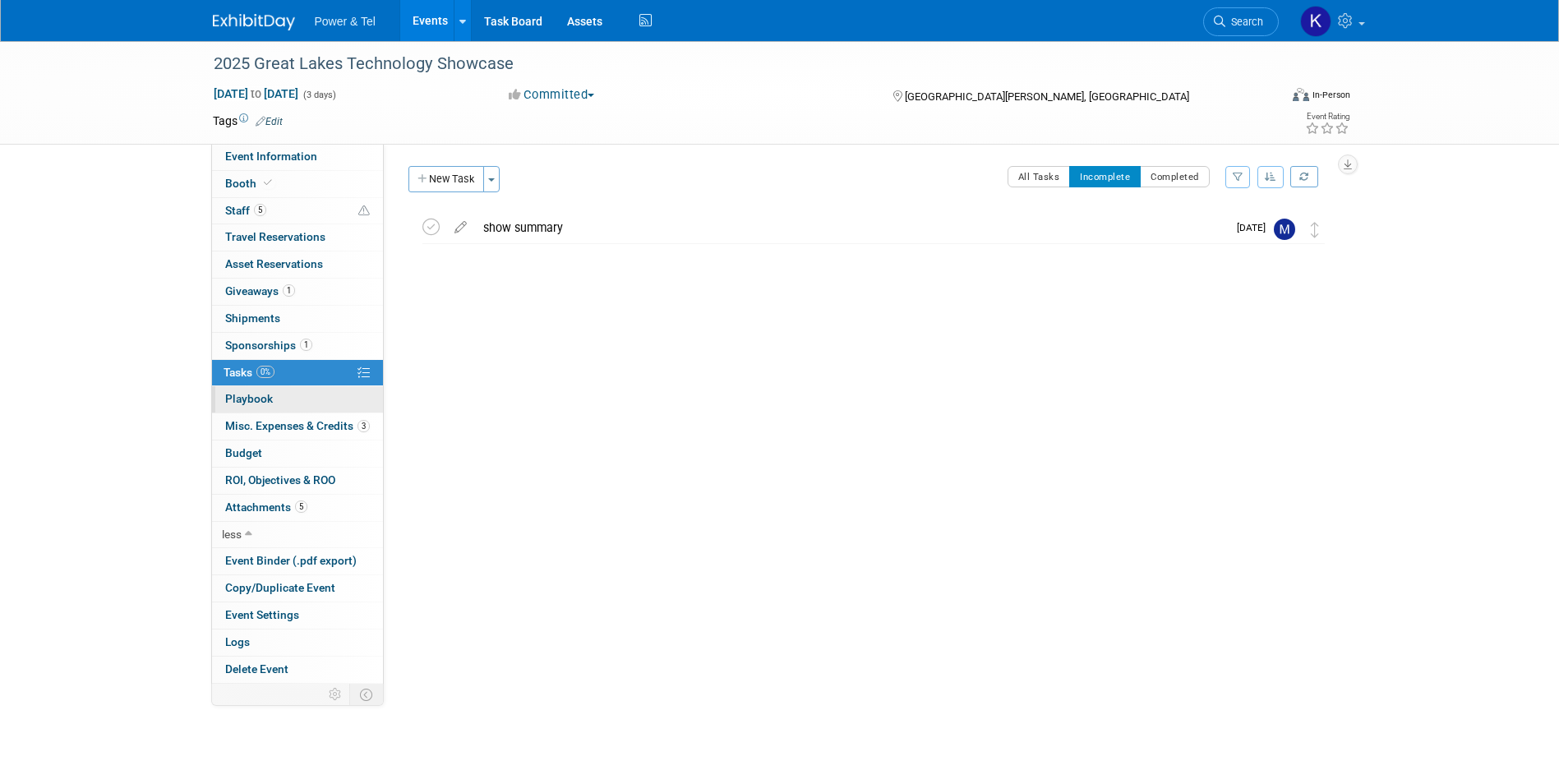
click at [234, 395] on span "Playbook 0" at bounding box center [248, 397] width 48 height 13
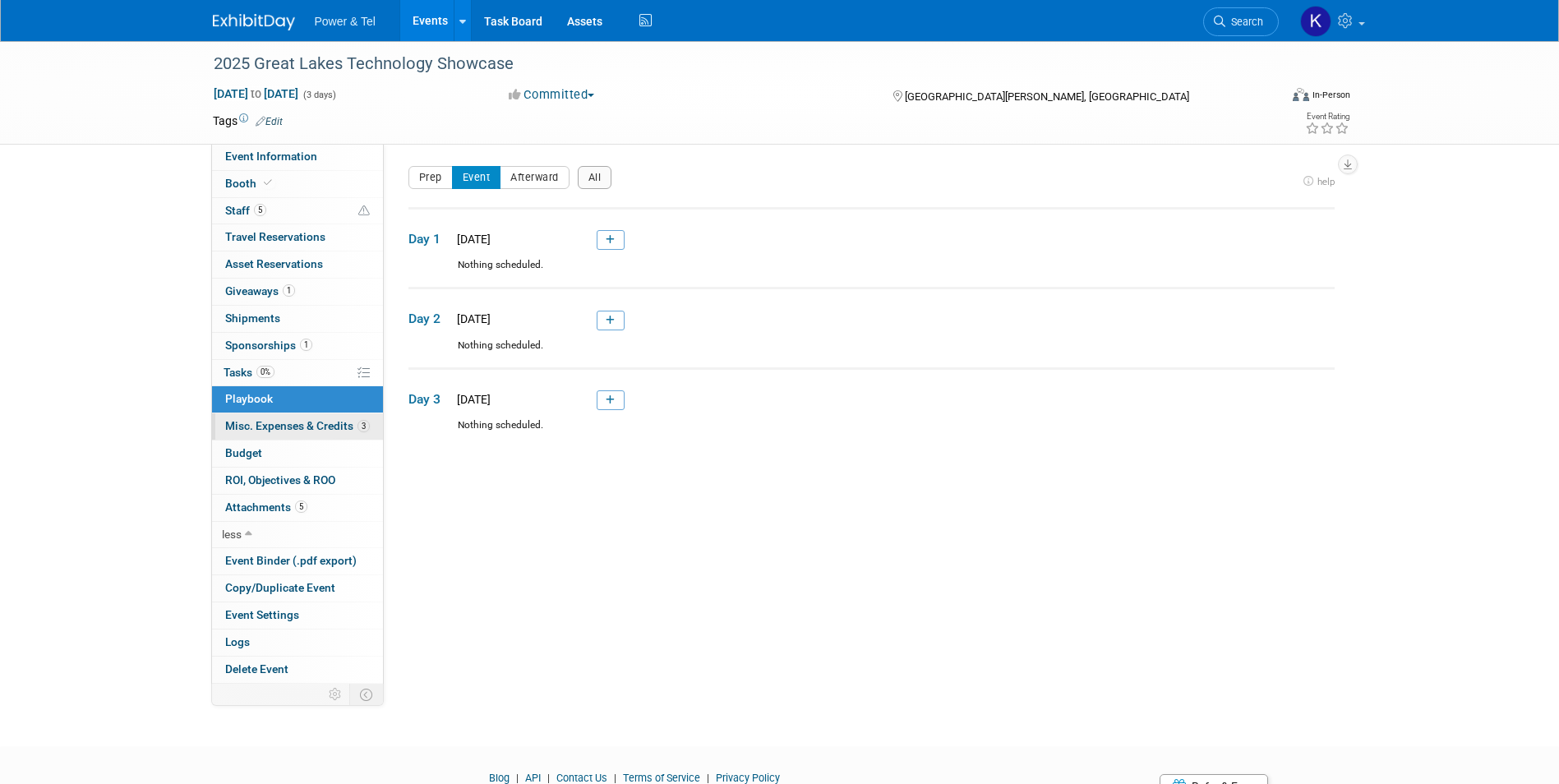
click at [253, 422] on span "Misc. Expenses & Credits 3" at bounding box center [297, 425] width 144 height 13
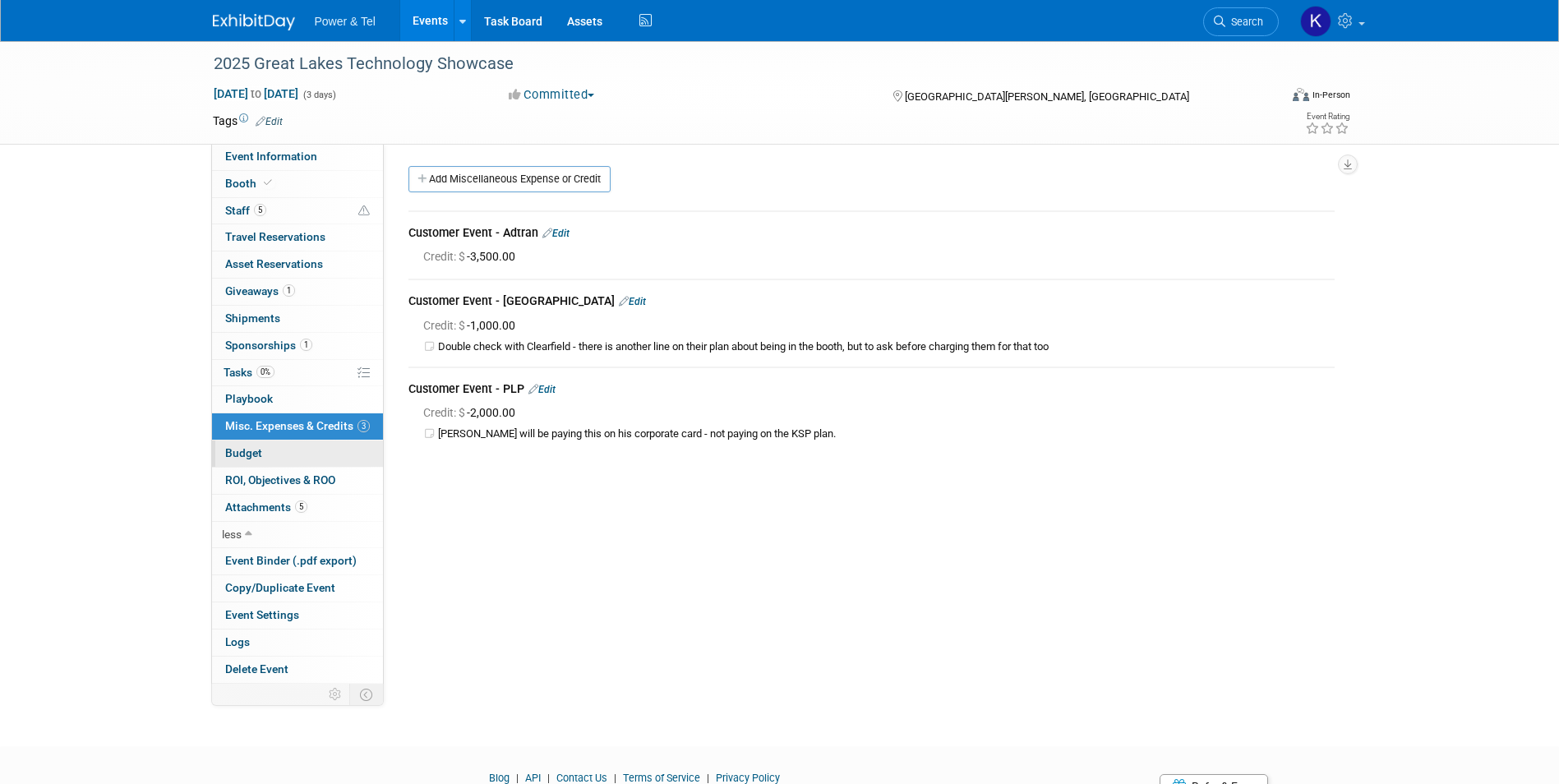
click at [255, 451] on span "Budget" at bounding box center [244, 452] width 37 height 13
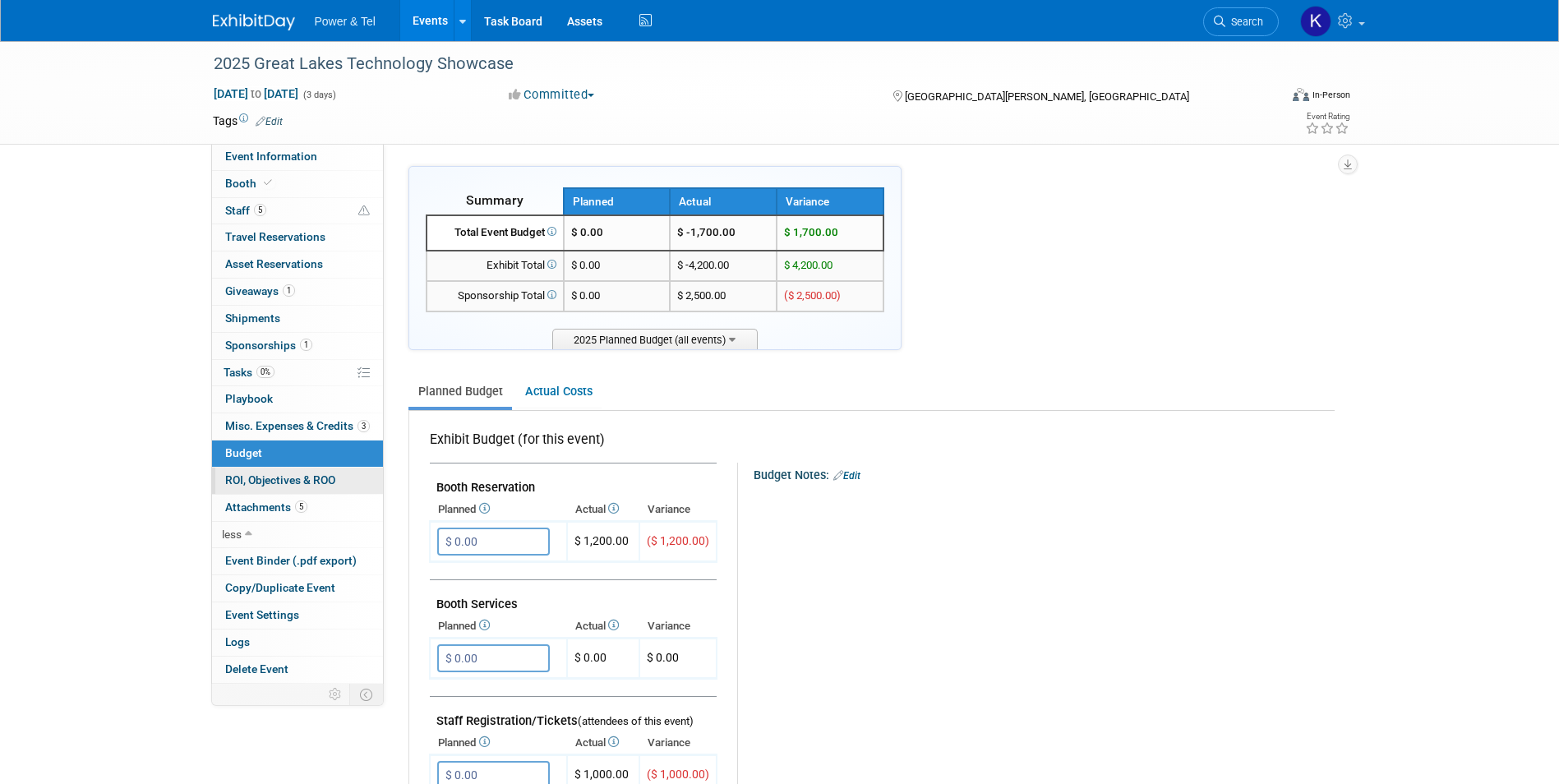
click at [260, 476] on span "ROI, Objectives & ROO 0" at bounding box center [280, 479] width 110 height 13
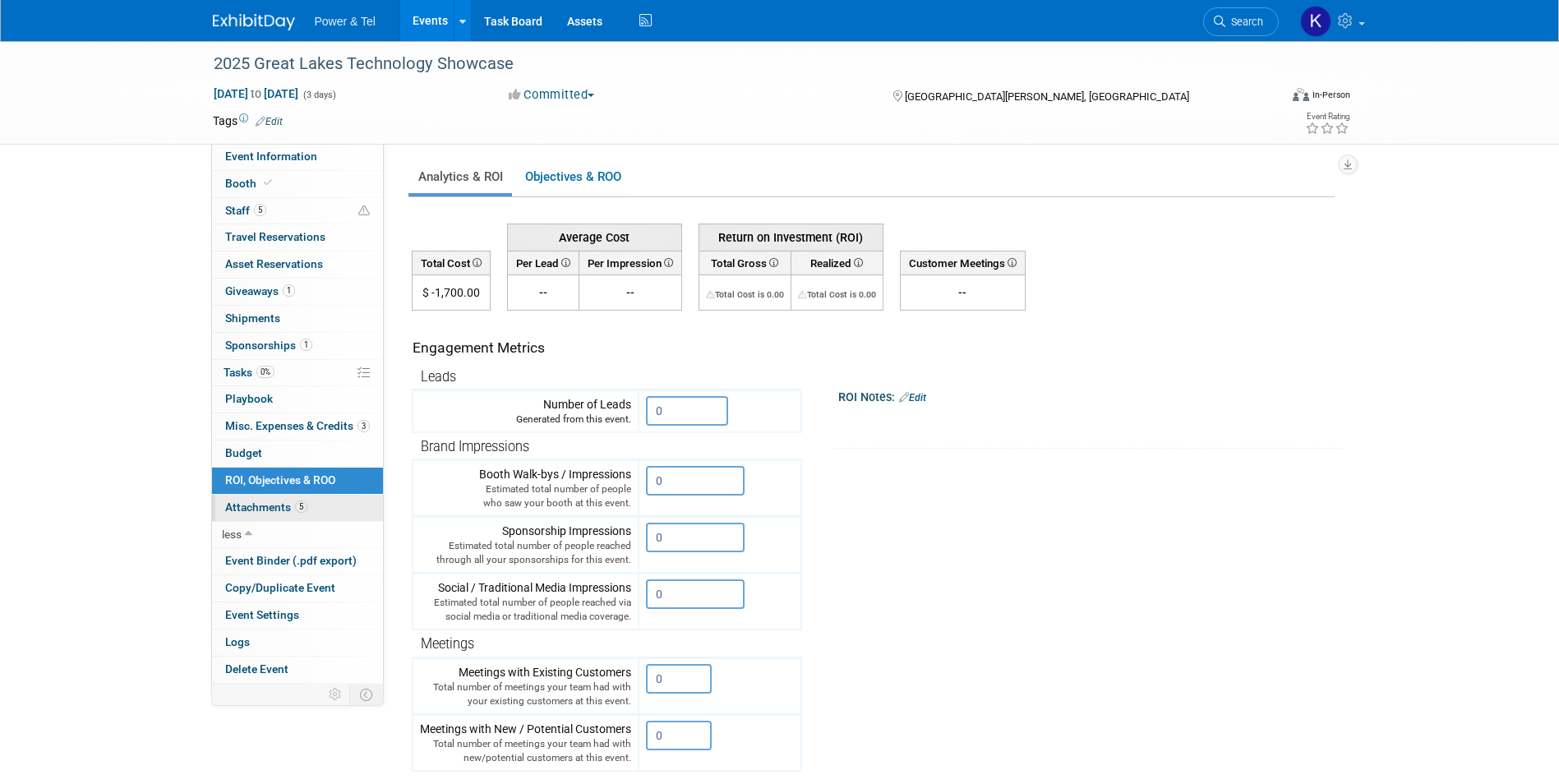
click at [267, 501] on span "Attachments 5" at bounding box center [266, 506] width 82 height 13
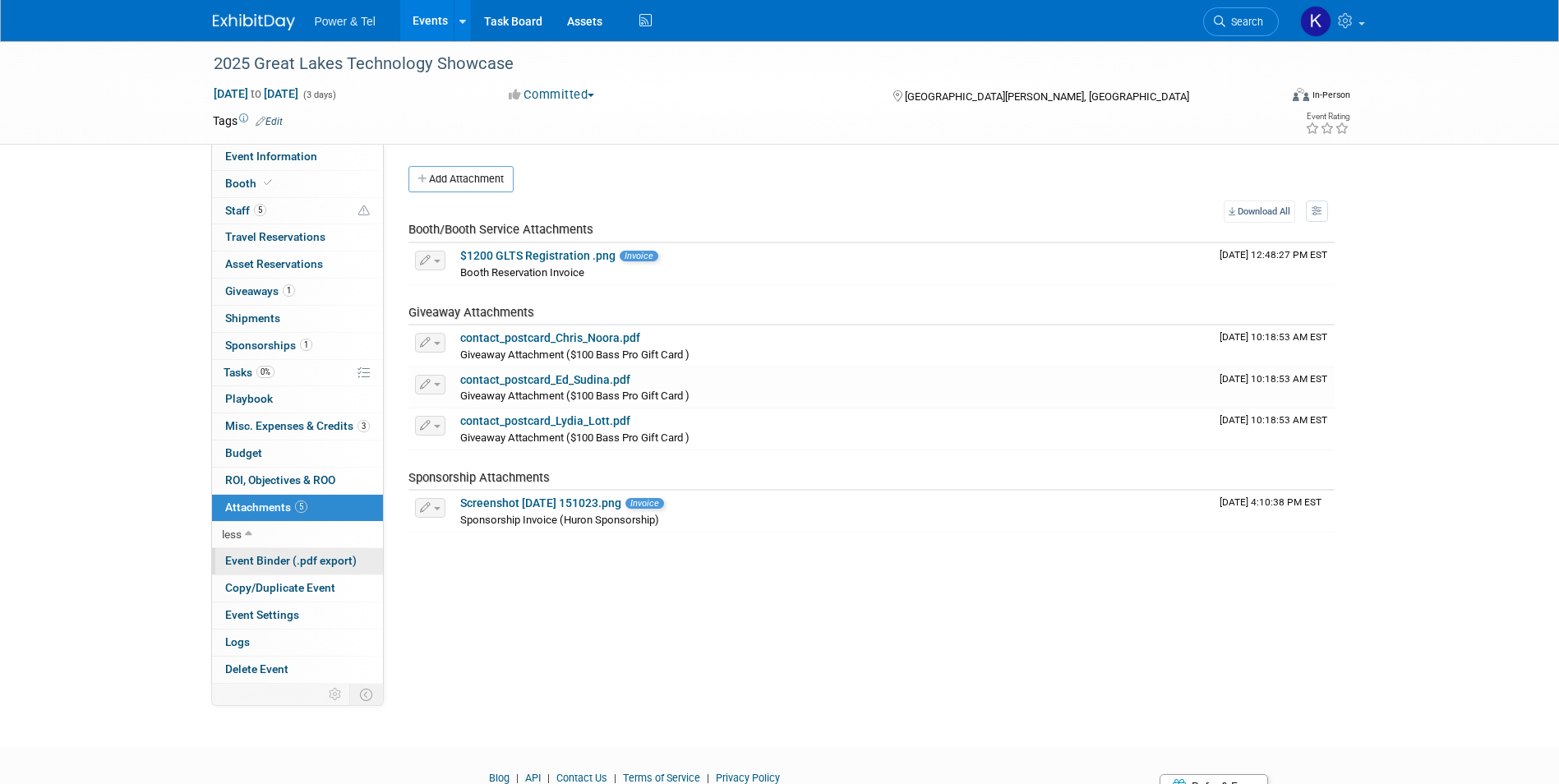
click at [245, 559] on span "Event Binder (.pdf export)" at bounding box center [290, 560] width 132 height 13
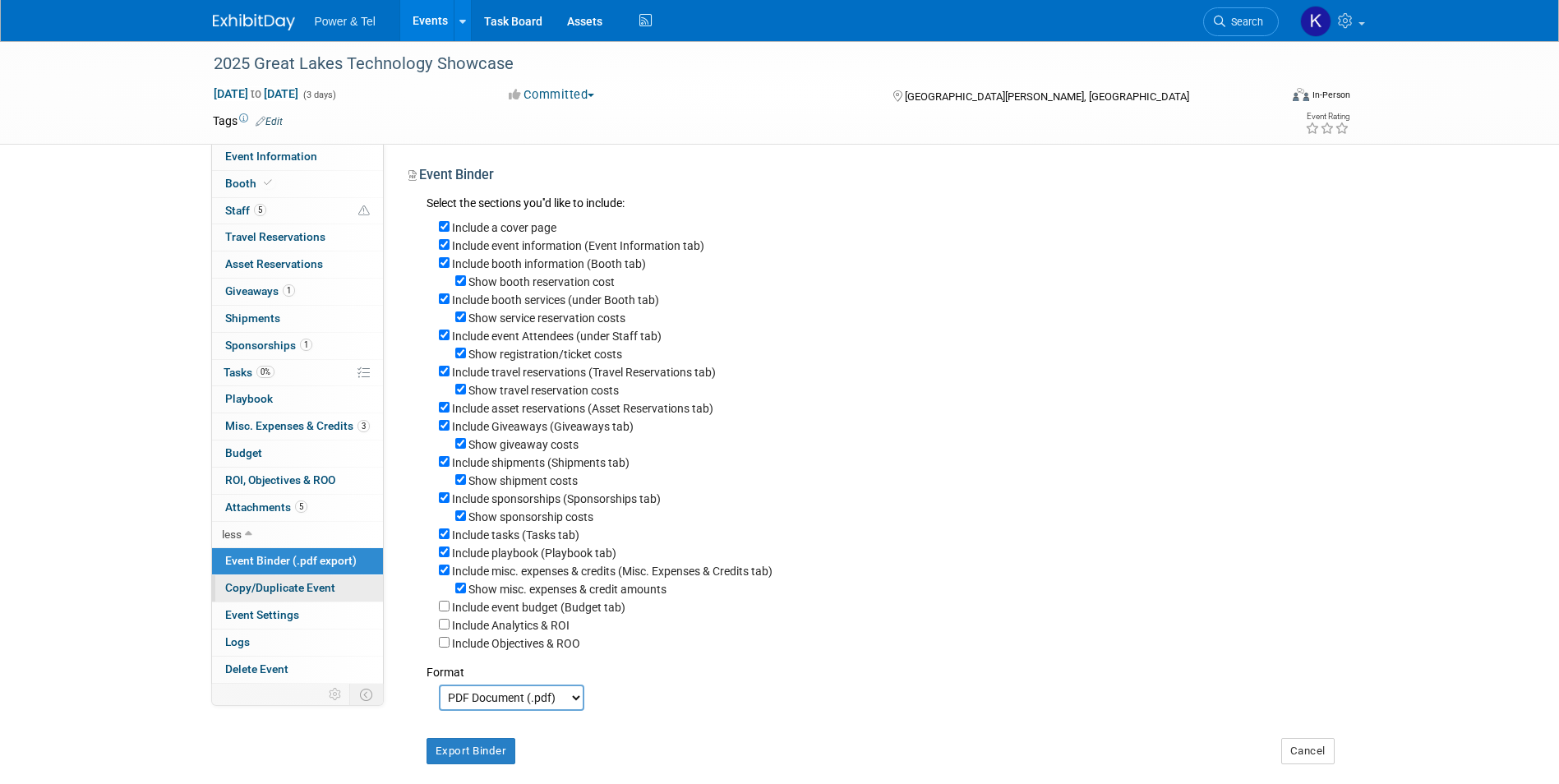
click at [262, 585] on span "Copy/Duplicate Event" at bounding box center [280, 586] width 110 height 13
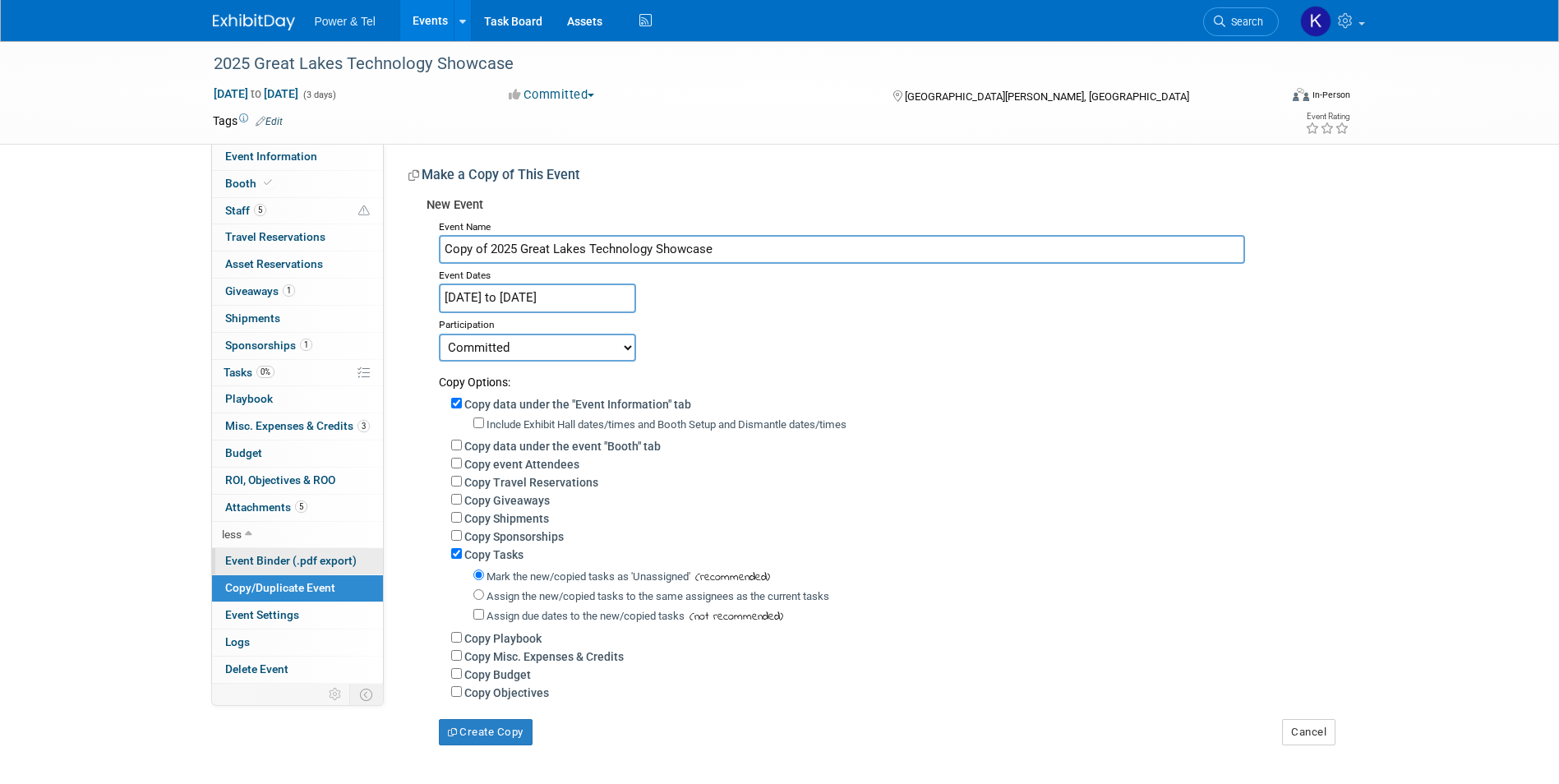
click at [265, 559] on span "Event Binder (.pdf export)" at bounding box center [290, 560] width 132 height 13
